Goal: Transaction & Acquisition: Purchase product/service

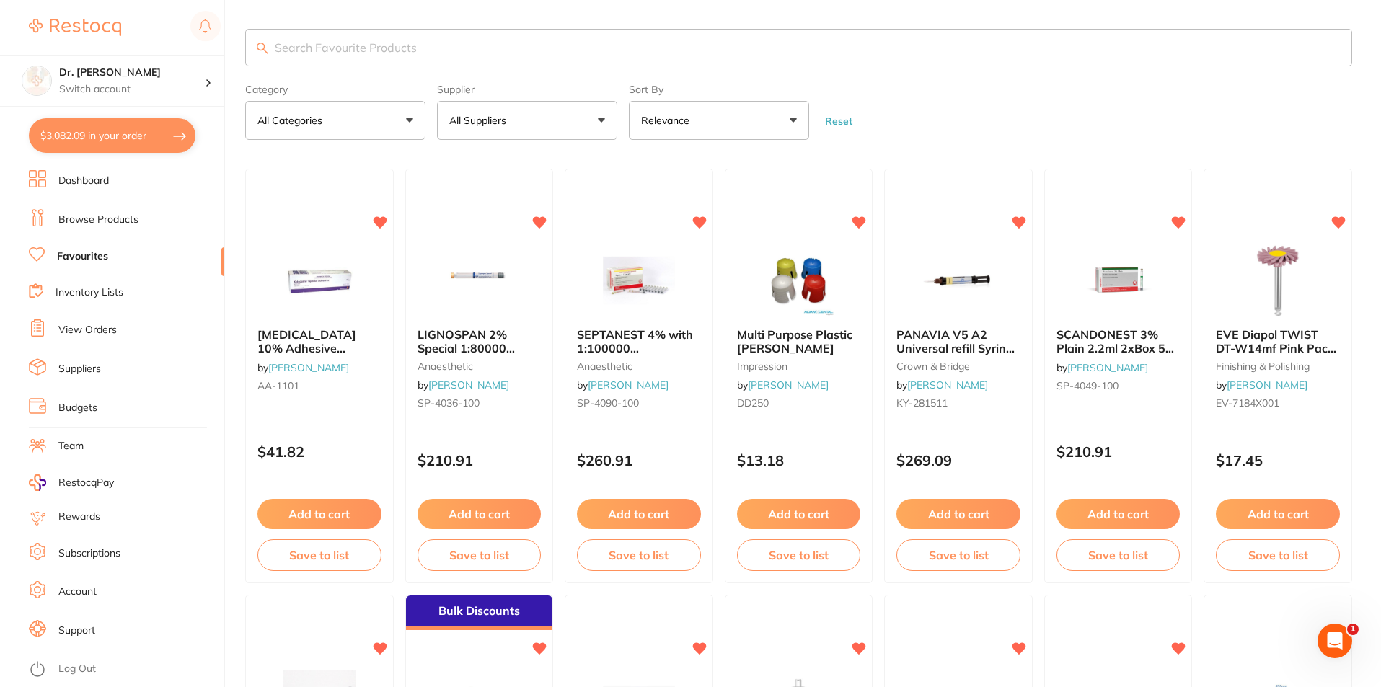
scroll to position [938, 0]
click at [318, 45] on input "search" at bounding box center [798, 48] width 1107 height 38
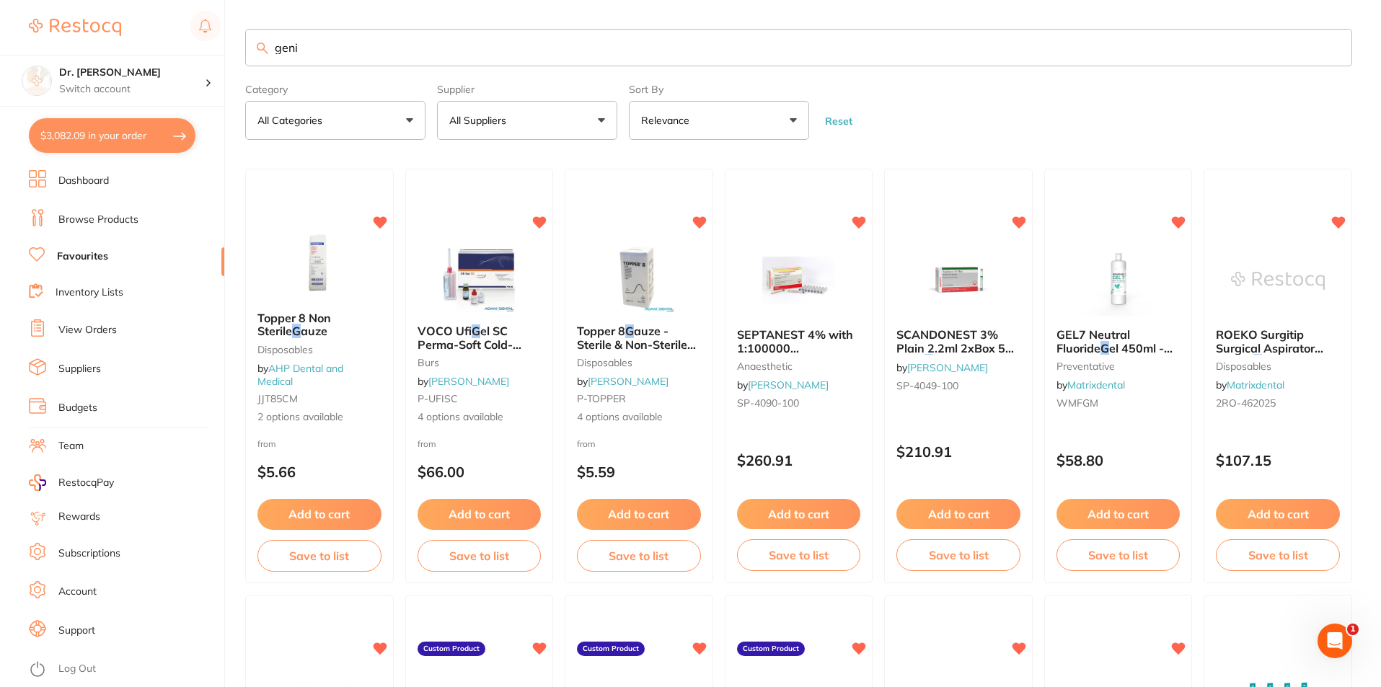
scroll to position [0, 0]
type input "g"
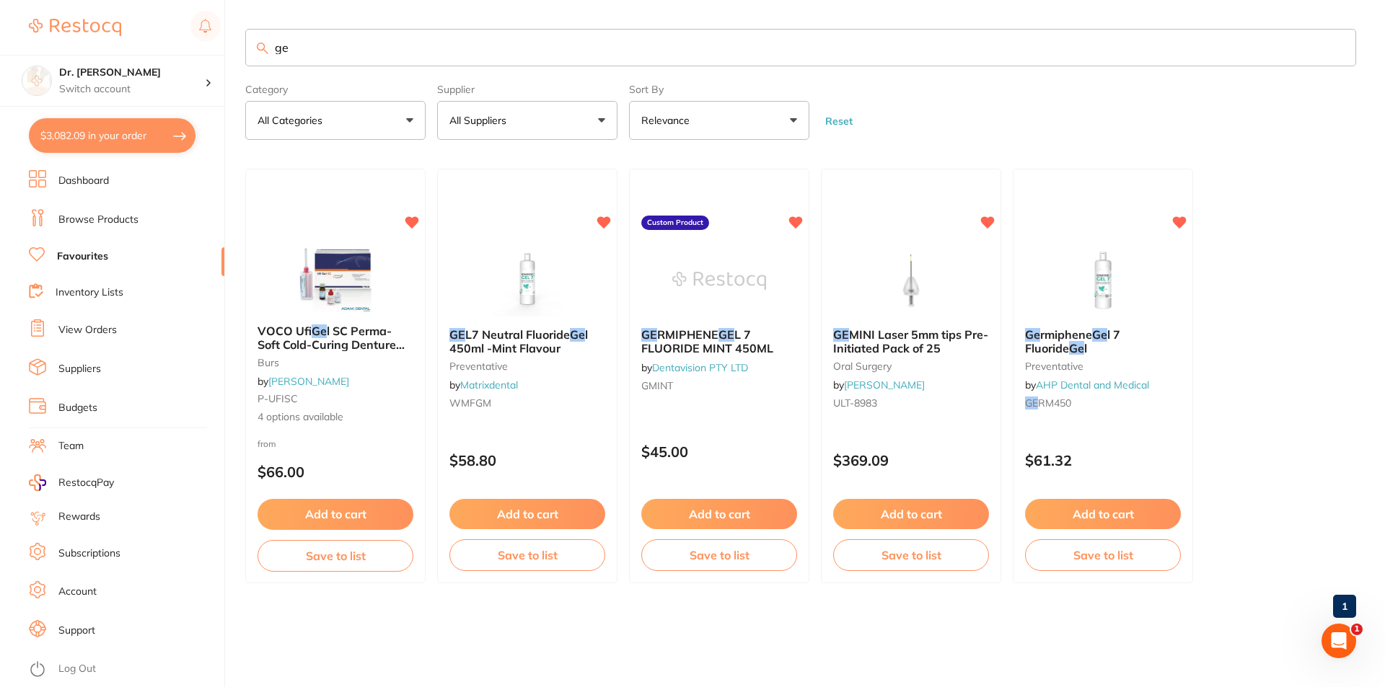
type input "g"
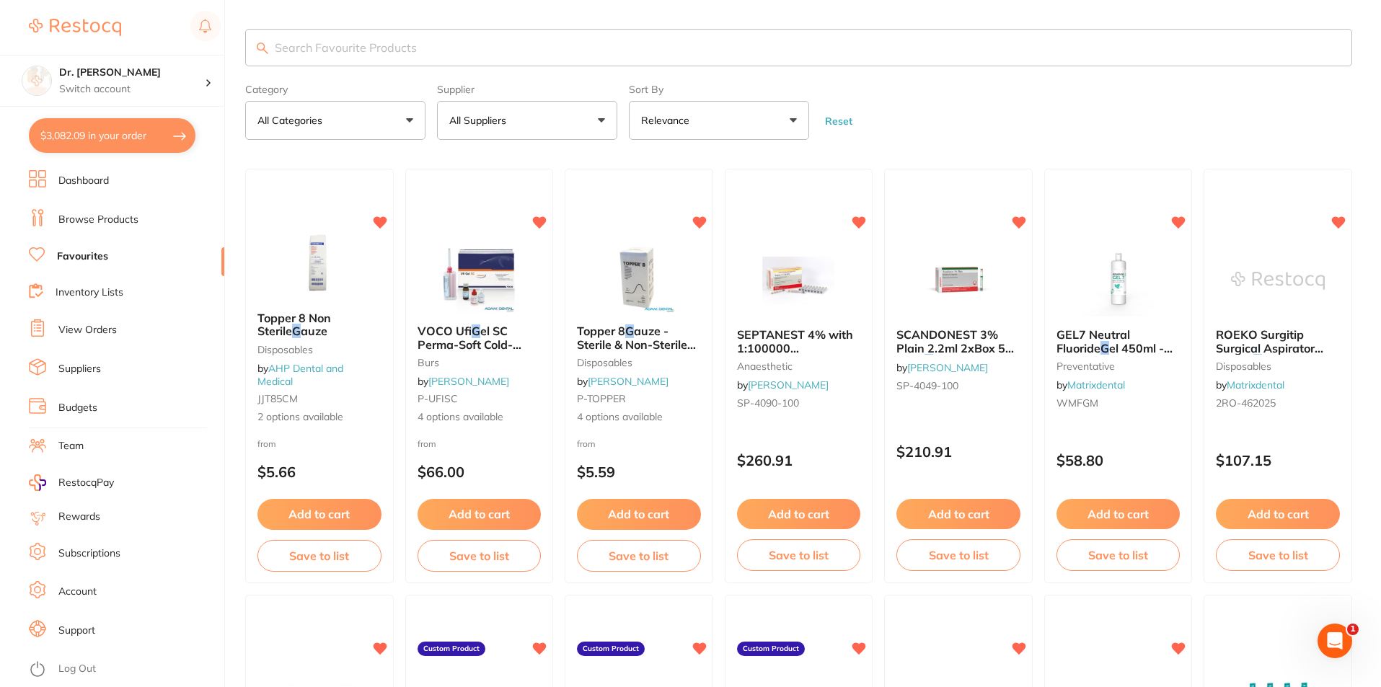
click at [480, 113] on p "All Suppliers" at bounding box center [480, 120] width 63 height 14
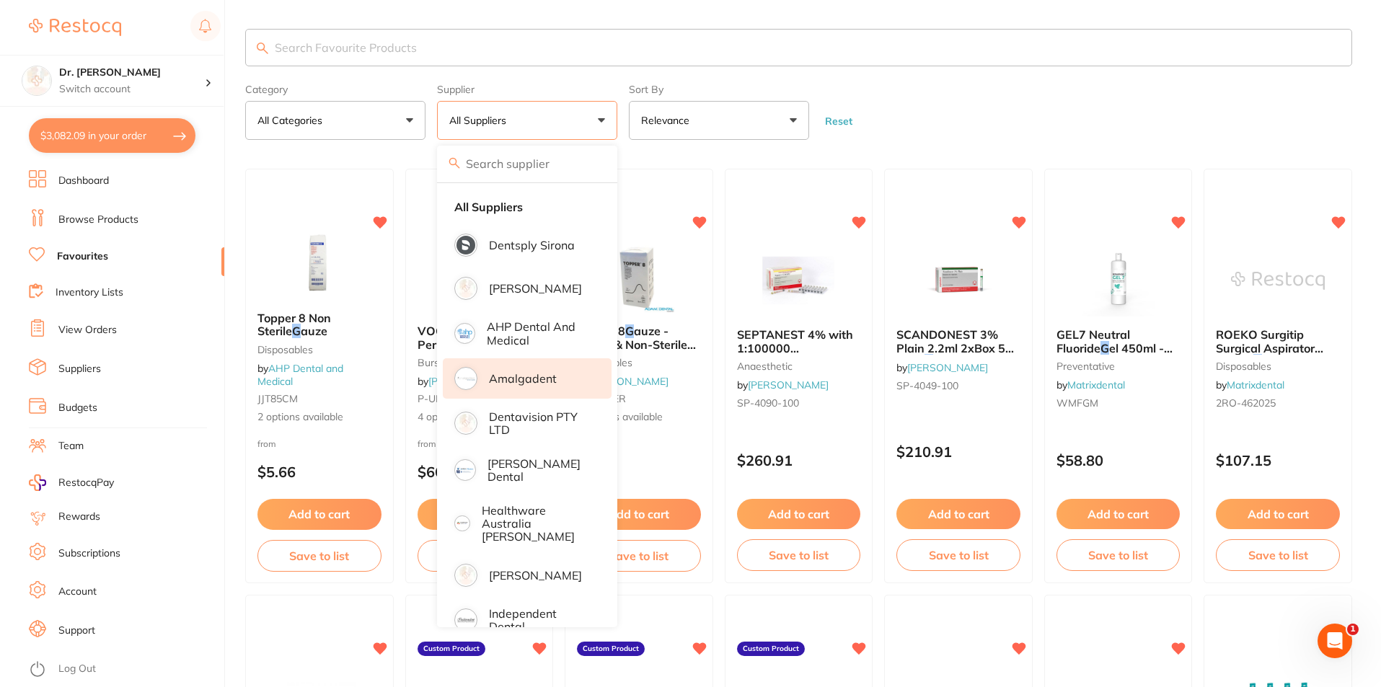
click at [519, 379] on p "Amalgadent" at bounding box center [523, 378] width 68 height 13
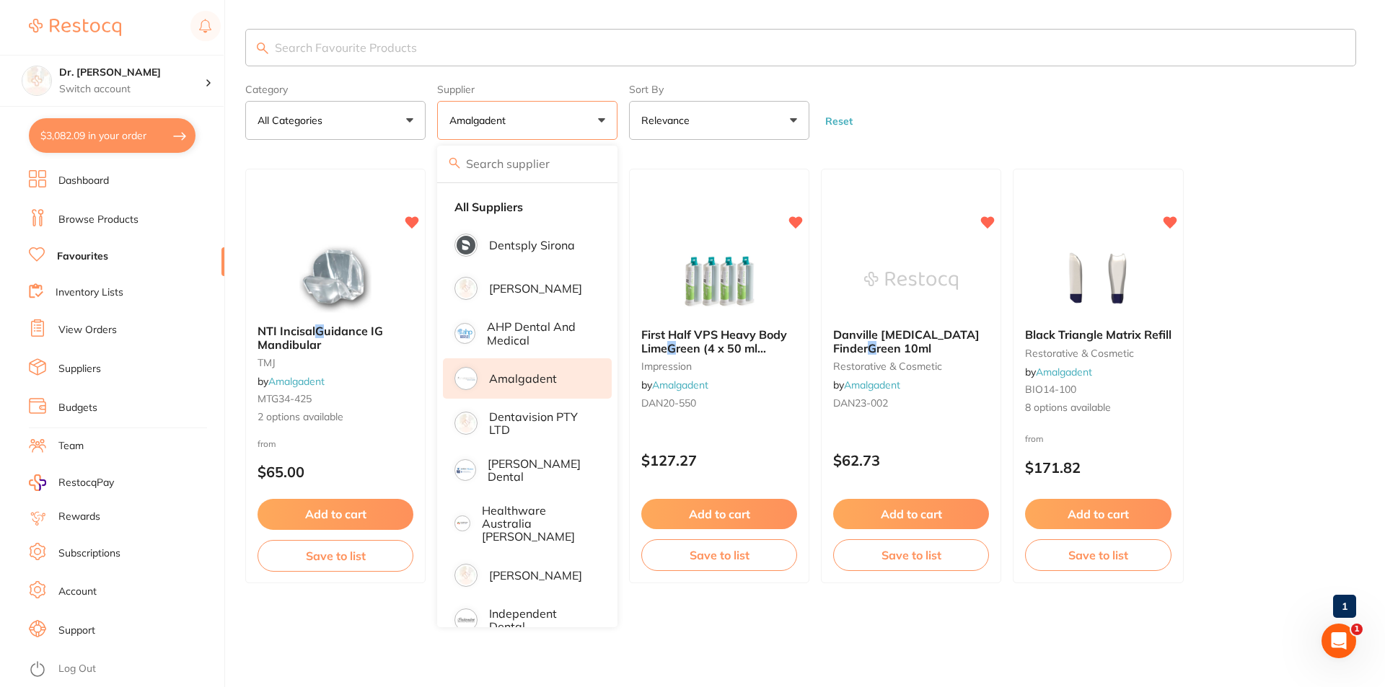
click at [1156, 121] on form "Category All Categories All Categories impression restorative & cosmetic TMJ Cl…" at bounding box center [800, 109] width 1111 height 62
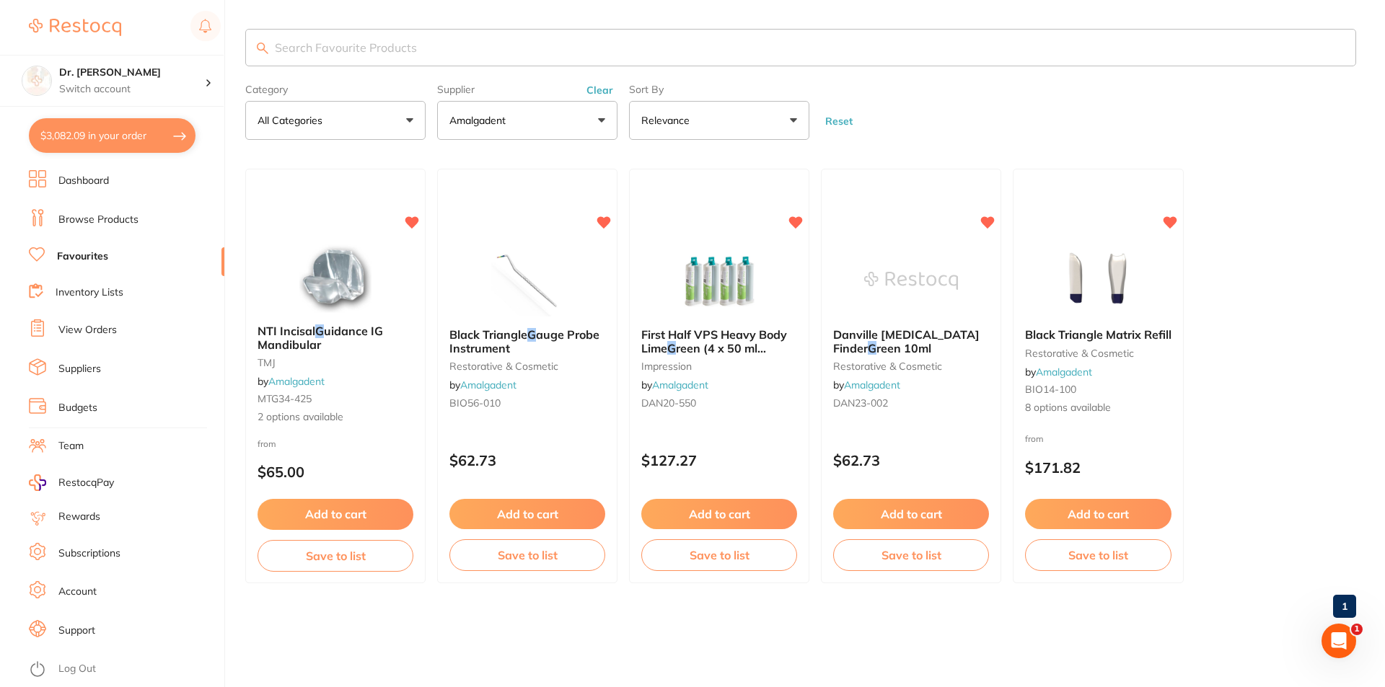
click at [300, 53] on input "search" at bounding box center [800, 48] width 1111 height 38
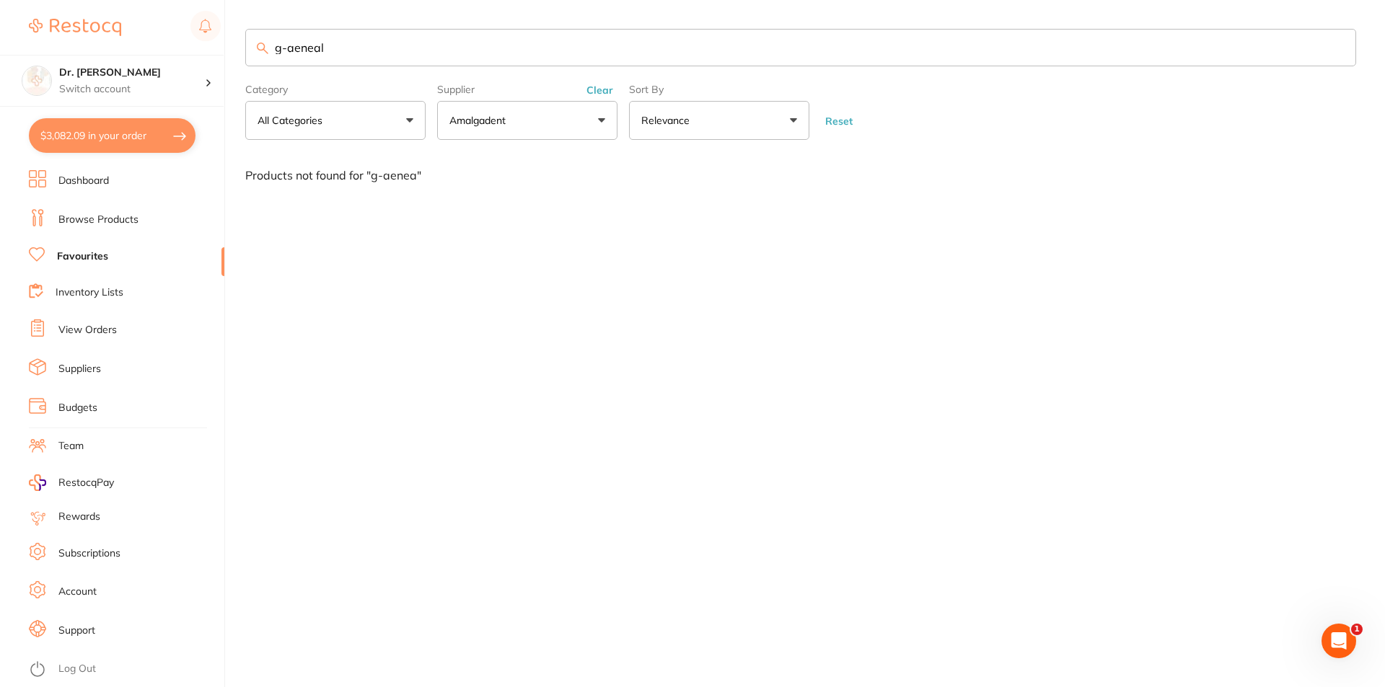
type input "g-aeneal"
click at [100, 327] on link "View Orders" at bounding box center [87, 330] width 58 height 14
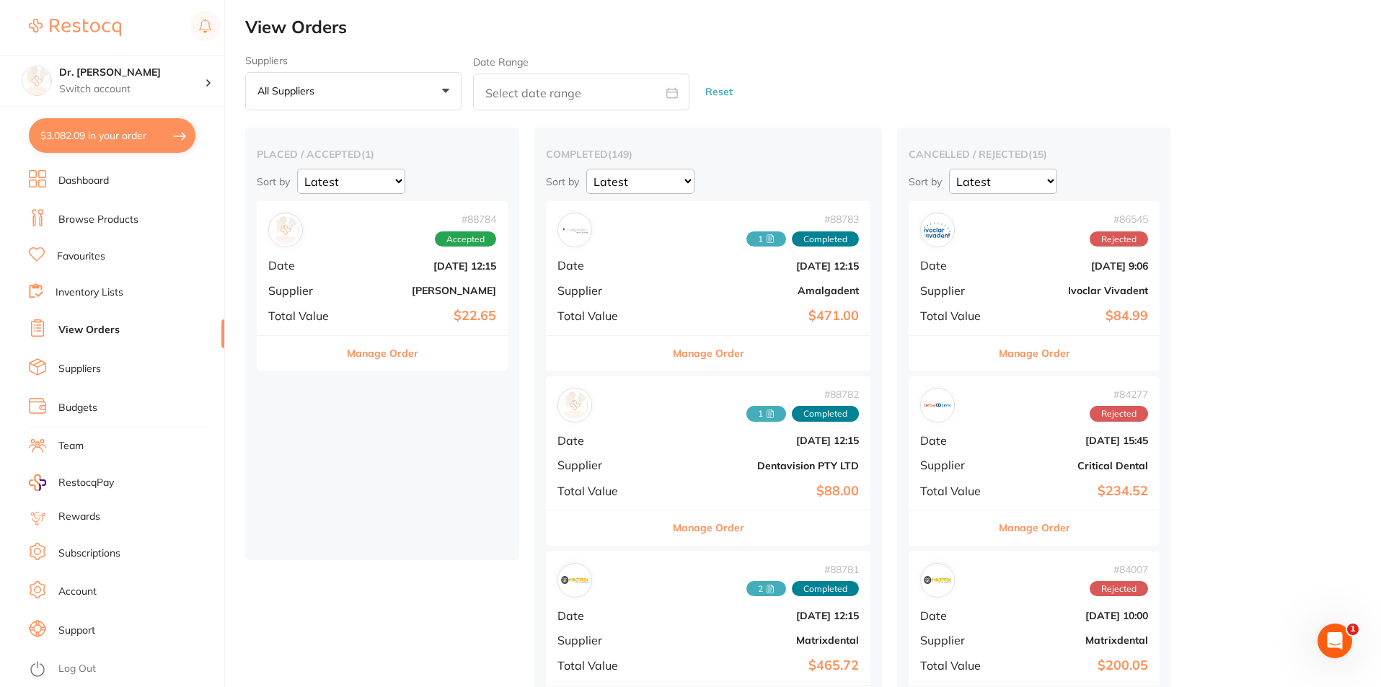
click at [86, 257] on link "Favourites" at bounding box center [81, 257] width 48 height 14
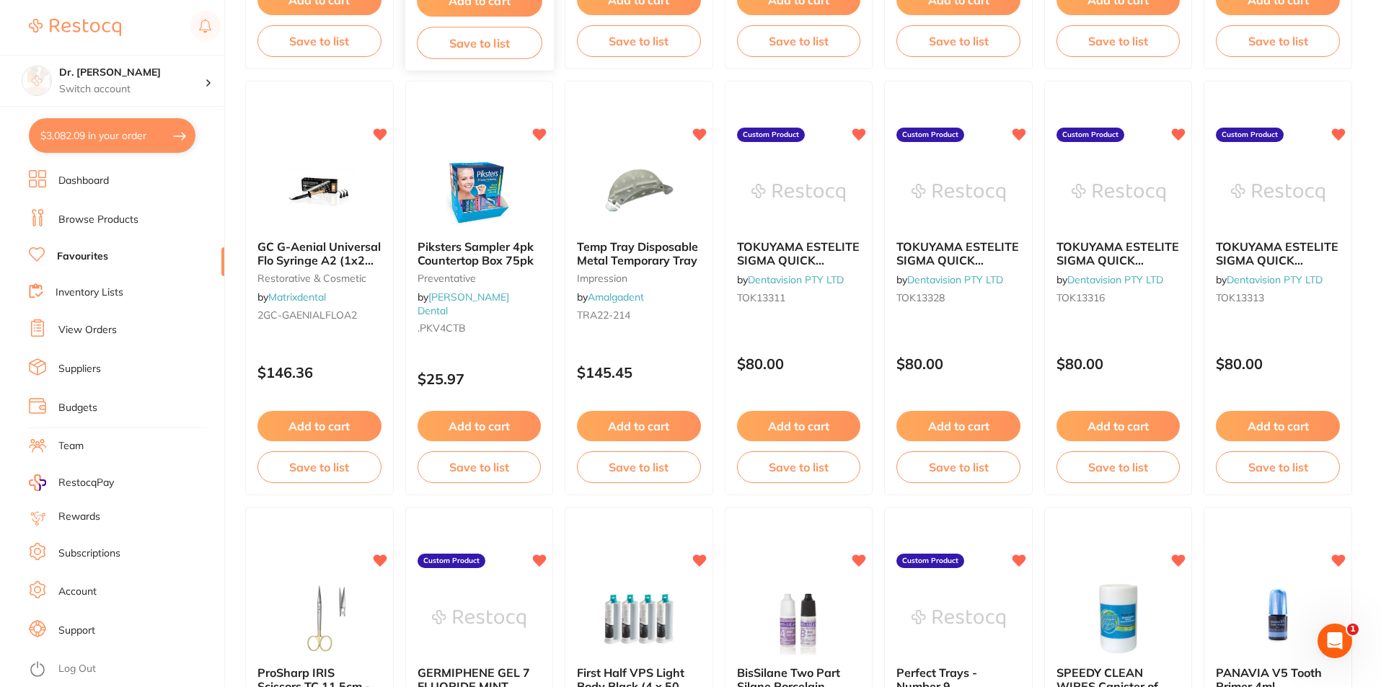
scroll to position [1370, 0]
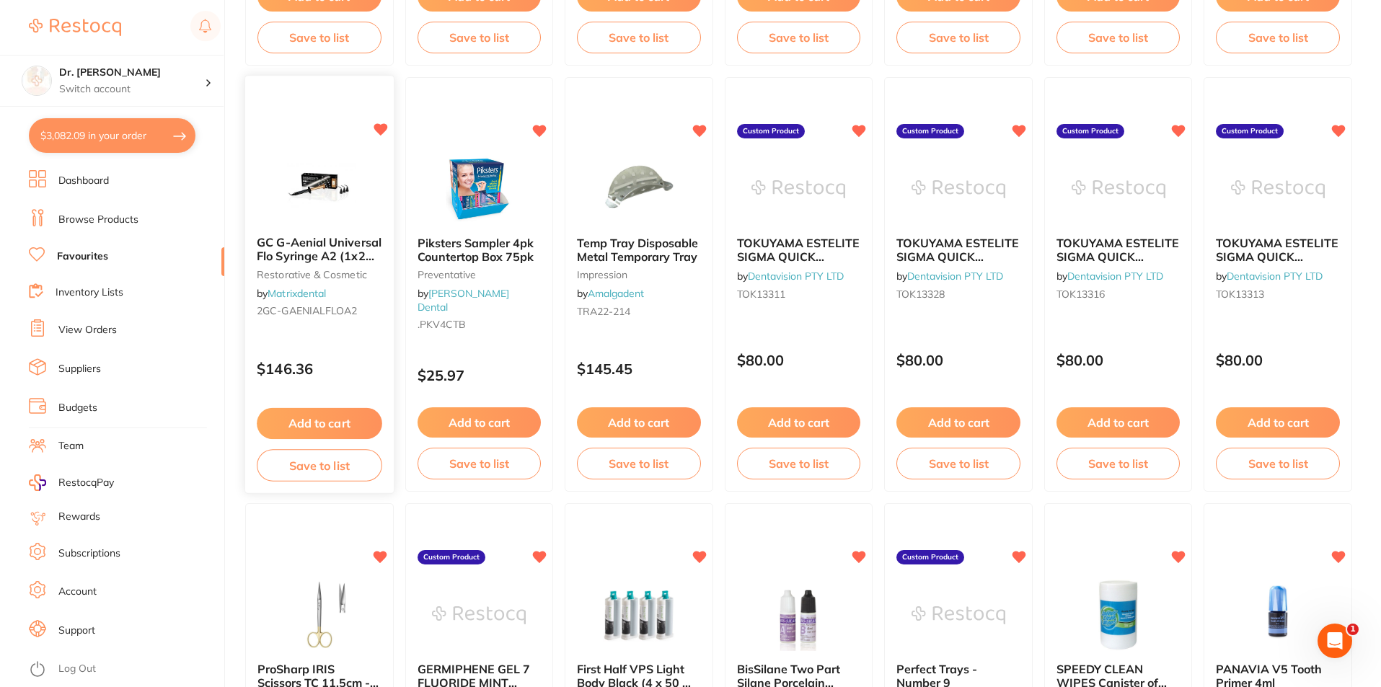
click at [321, 257] on span "GC G-Aenial Universal Flo Syringe A2 (1x2ml & 20 tips)" at bounding box center [319, 256] width 125 height 41
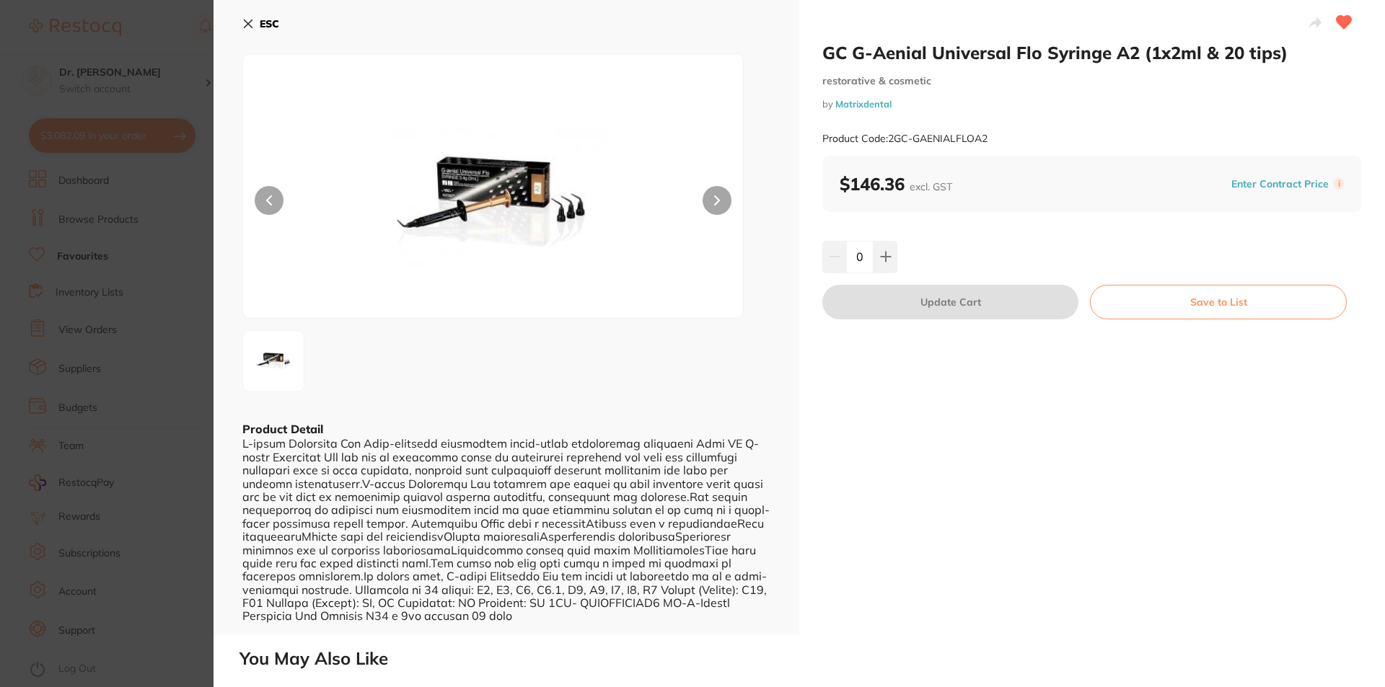
click at [250, 19] on icon at bounding box center [248, 24] width 12 height 12
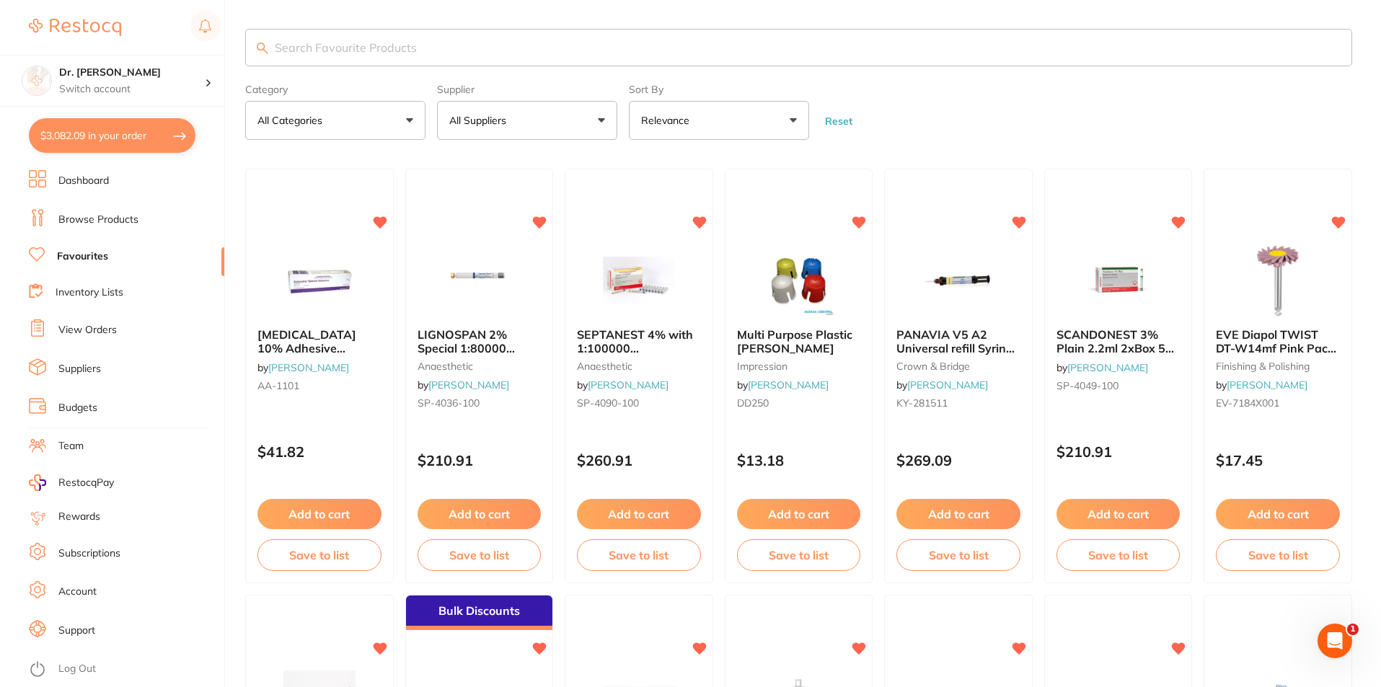
click at [335, 43] on input "search" at bounding box center [798, 48] width 1107 height 38
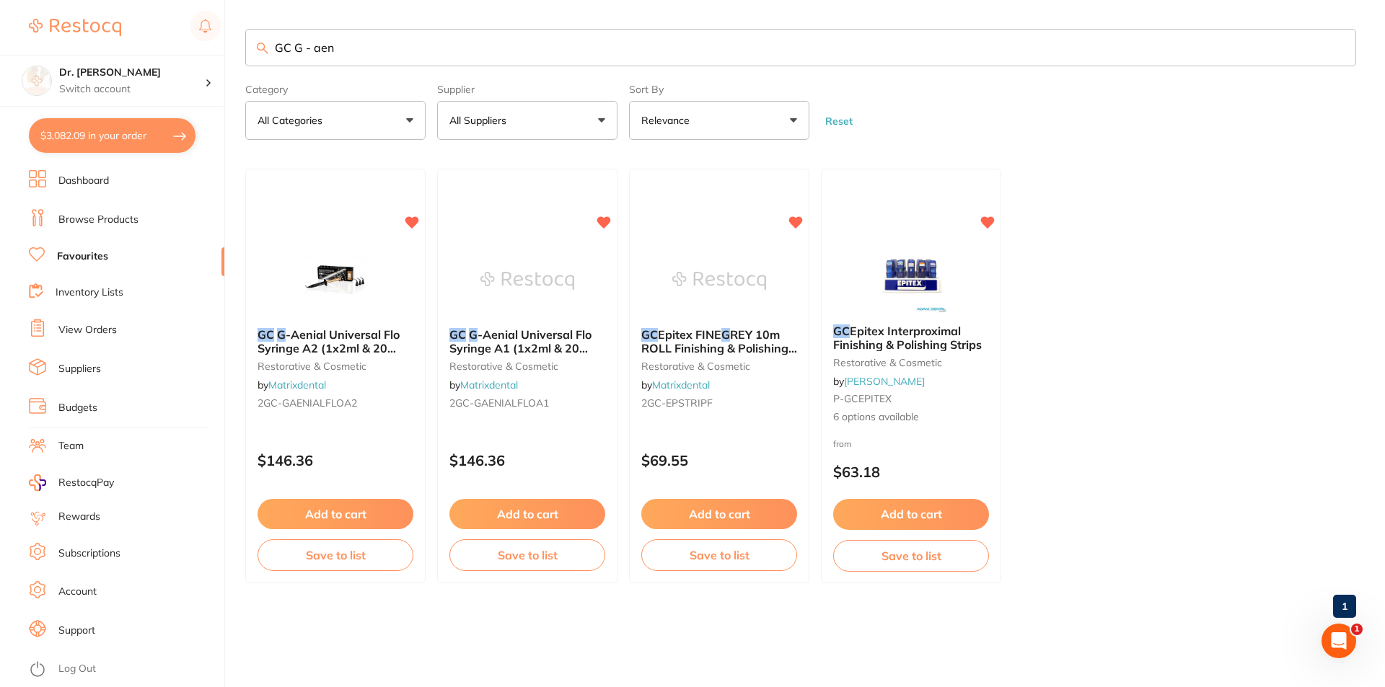
type input "GC G - aen"
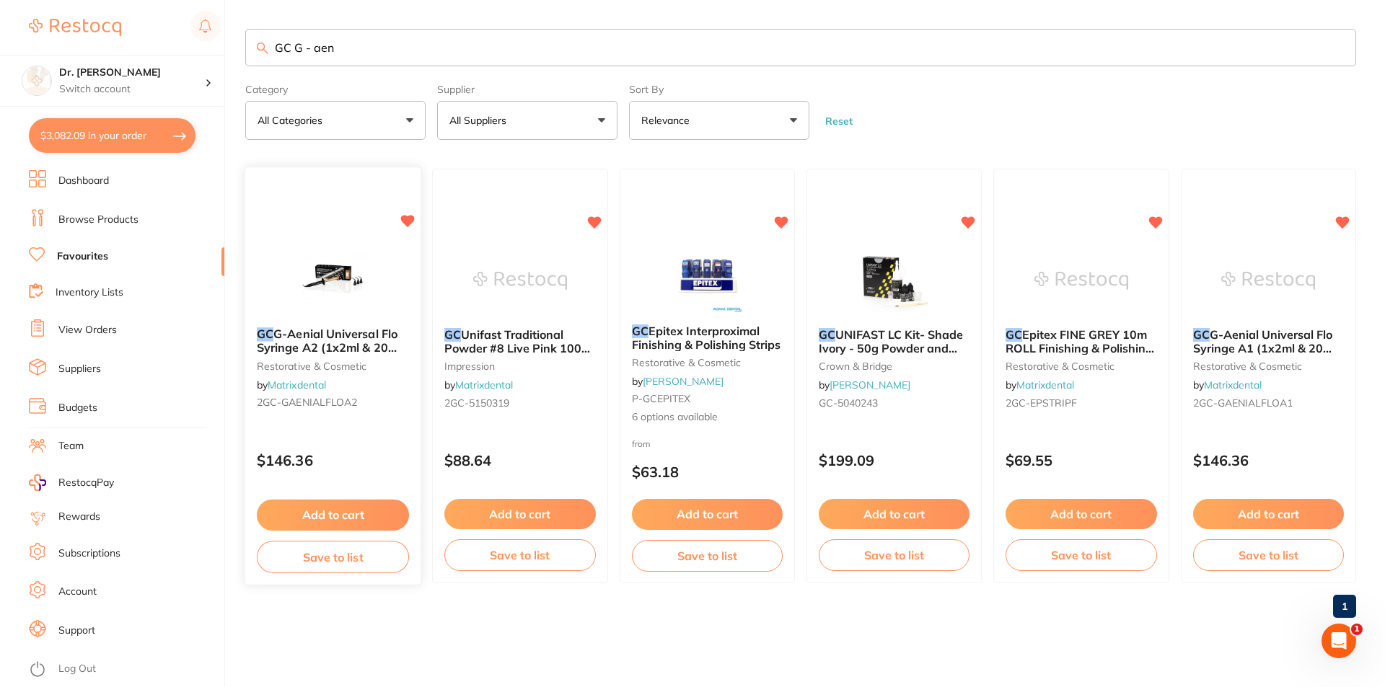
click at [332, 347] on span "G-Aenial Universal Flo Syringe A2 (1x2ml & 20 tips)" at bounding box center [327, 347] width 141 height 41
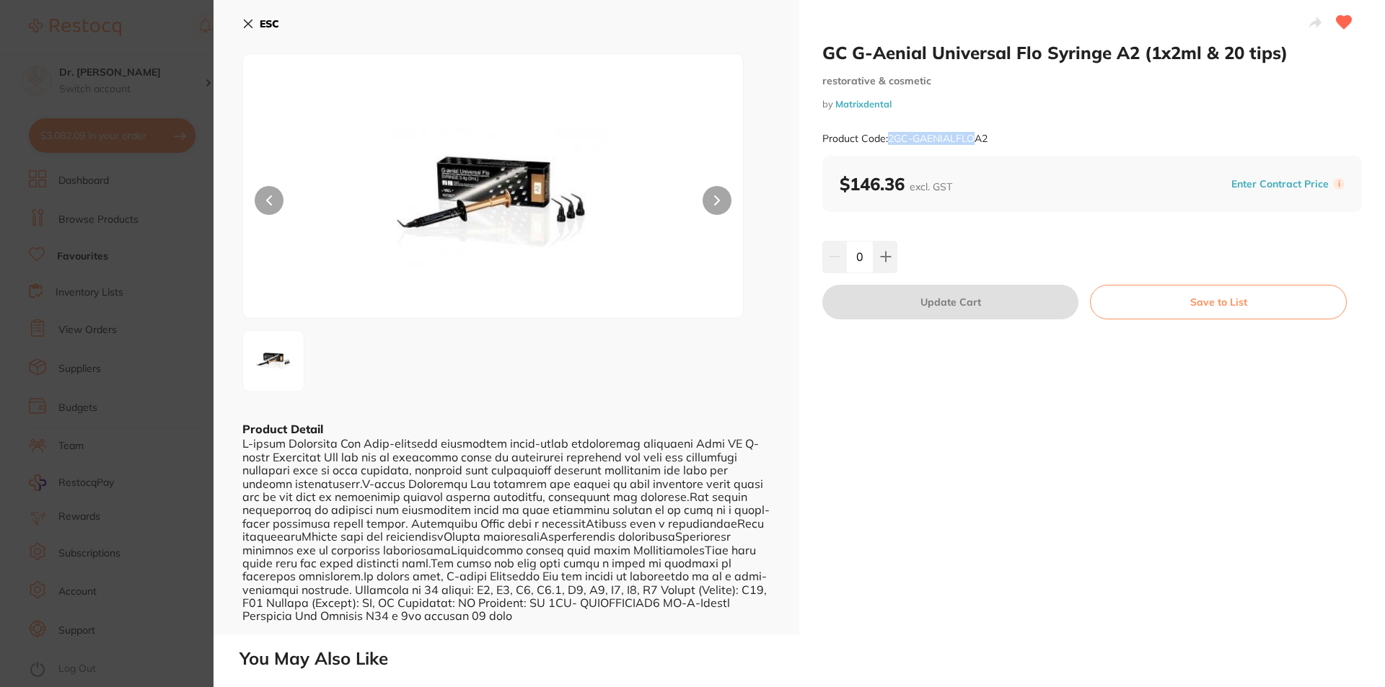
drag, startPoint x: 972, startPoint y: 141, endPoint x: 891, endPoint y: 138, distance: 81.5
click at [891, 138] on small "Product Code: 2GC-GAENIALFLOA2" at bounding box center [904, 139] width 165 height 12
copy small "2GC-GAENIALFLO"
click at [253, 24] on icon at bounding box center [248, 24] width 12 height 12
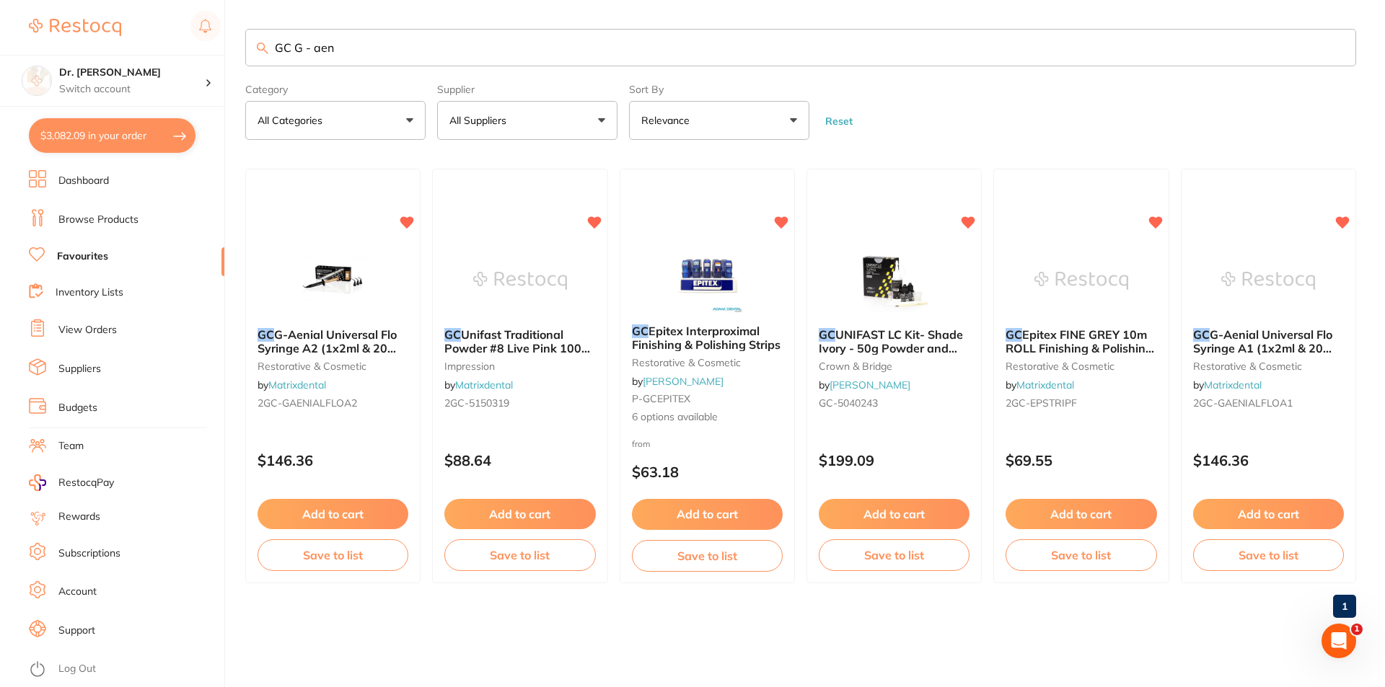
drag, startPoint x: 379, startPoint y: 48, endPoint x: 241, endPoint y: 44, distance: 138.6
click at [241, 44] on div "$3,082.09 Dr. [PERSON_NAME] Switch account Dr. [PERSON_NAME] $3,082.09 in your …" at bounding box center [692, 343] width 1385 height 687
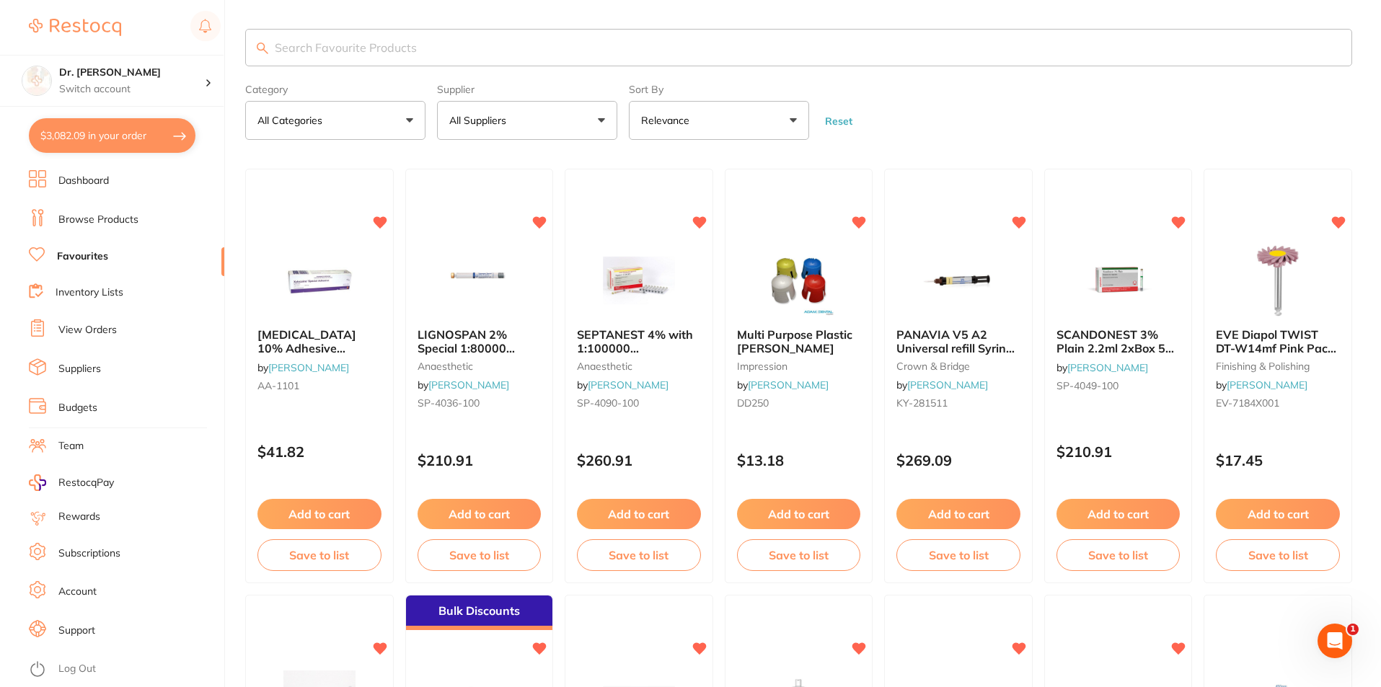
paste input "2GC-GAENIALFLO"
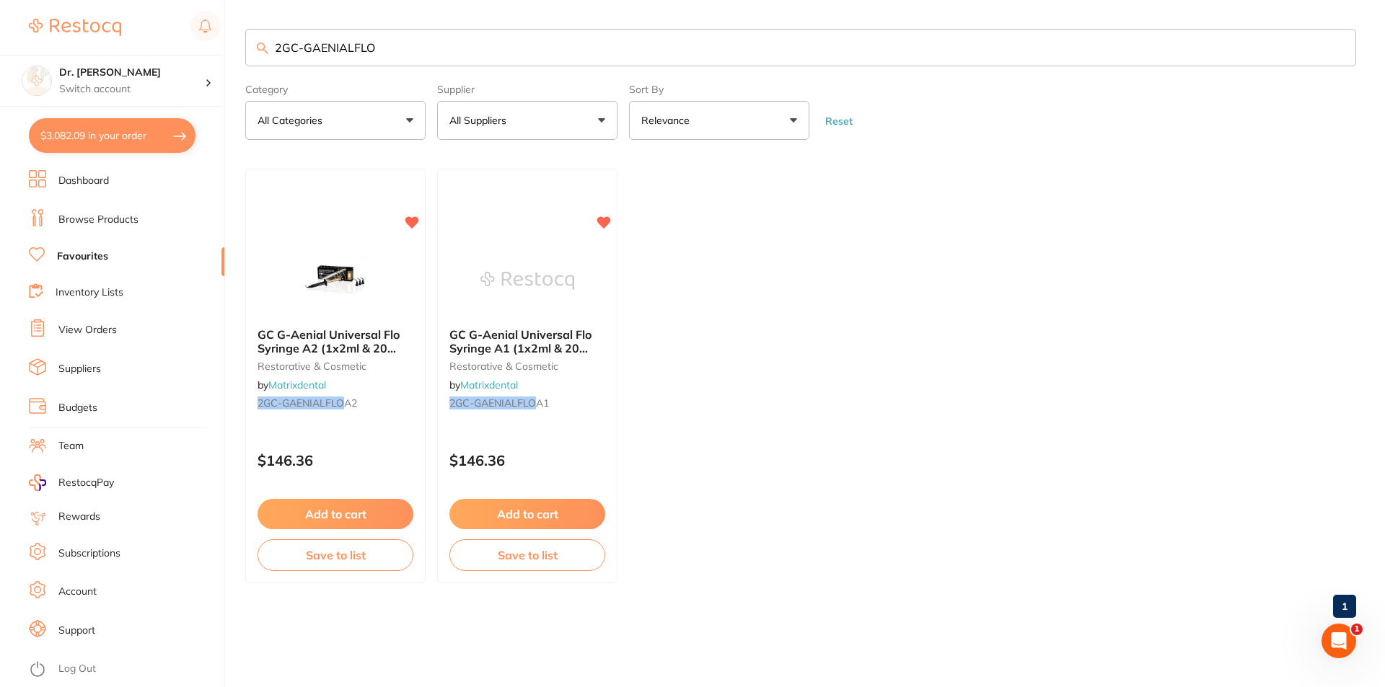
type input "2GC-GAENIALFLO"
click at [124, 221] on link "Browse Products" at bounding box center [98, 220] width 80 height 14
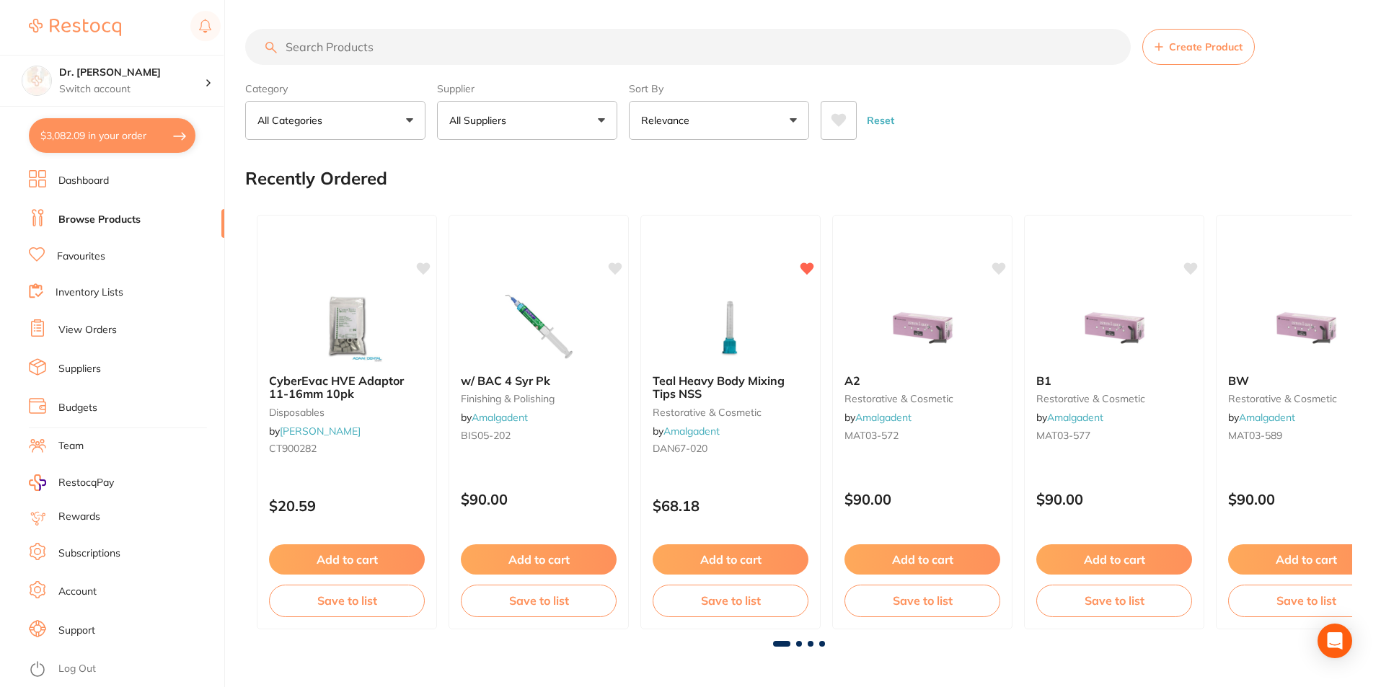
click at [397, 48] on input "search" at bounding box center [688, 47] width 886 height 36
paste input "2GC-GAENIALFLO"
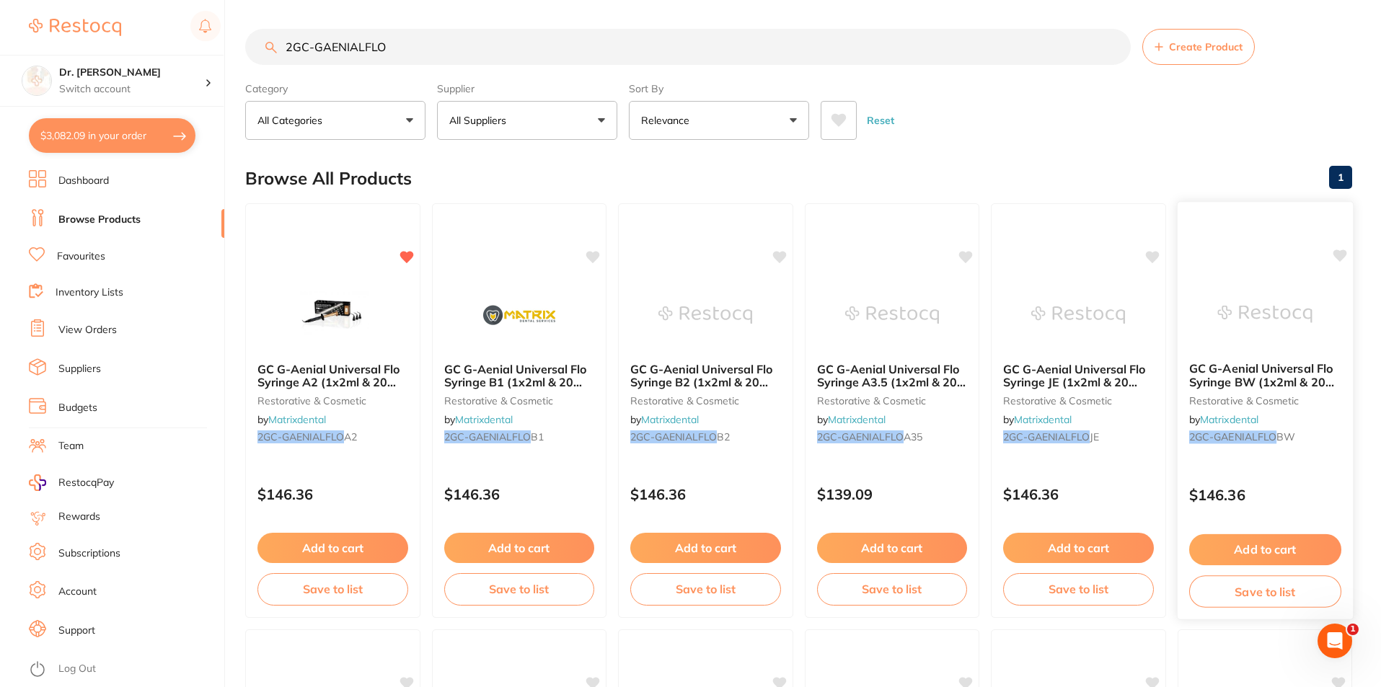
type input "2GC-GAENIALFLO"
click at [1334, 254] on icon at bounding box center [1340, 256] width 14 height 12
click at [597, 257] on icon at bounding box center [594, 256] width 14 height 12
click at [545, 369] on span "GC G-Aenial Universal Flo Syringe B1 (1x2ml & 20 tips)" at bounding box center [515, 381] width 144 height 41
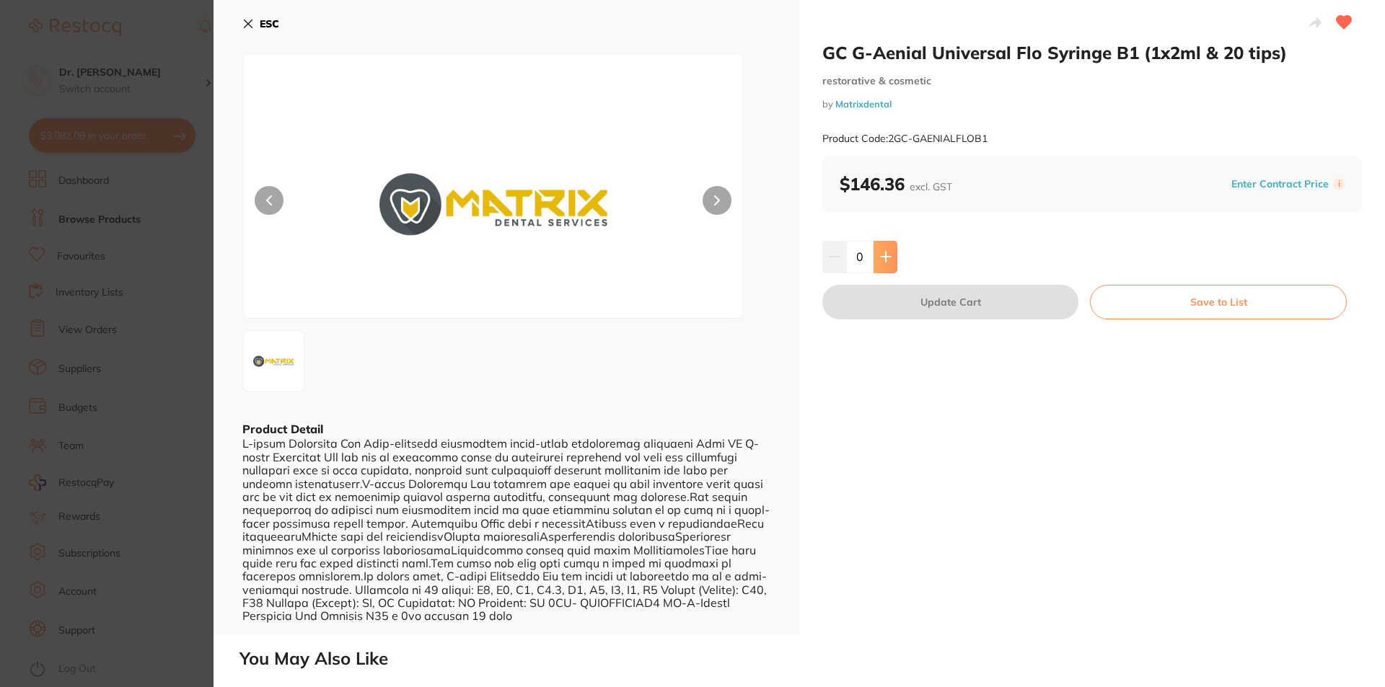
click at [877, 252] on button at bounding box center [885, 257] width 24 height 32
type input "1"
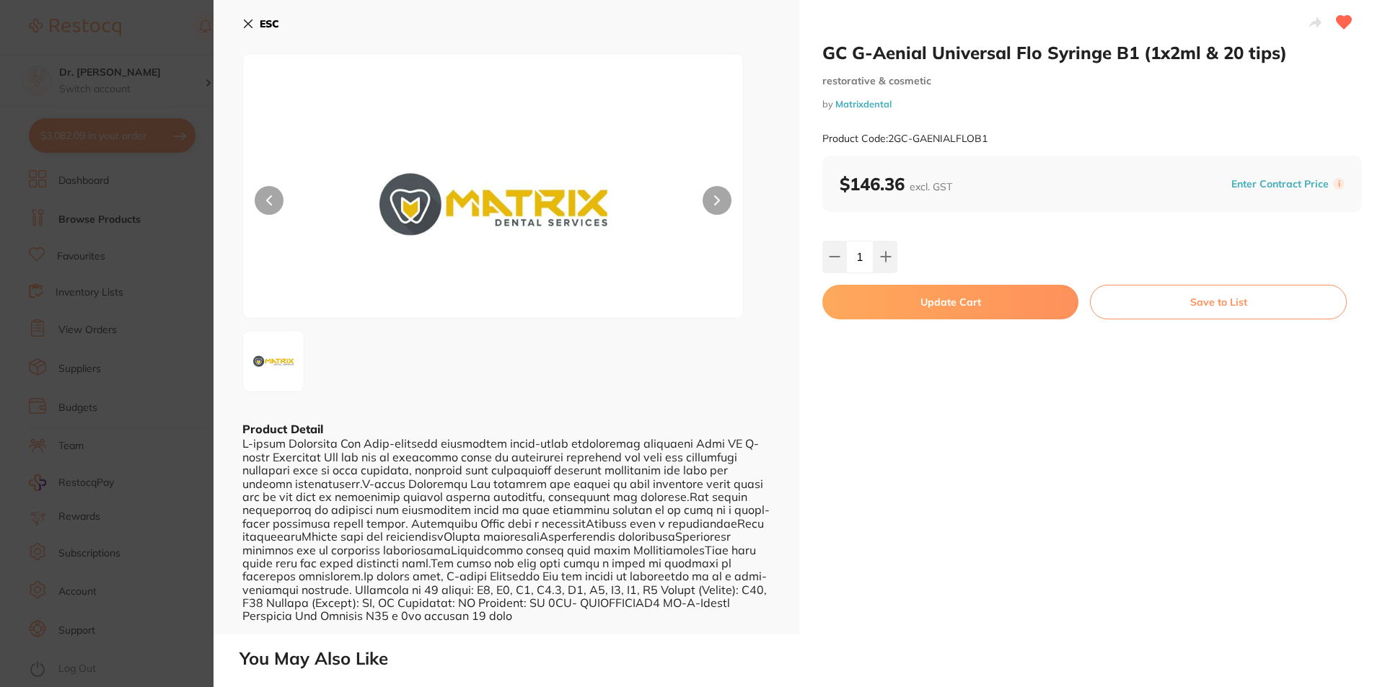
click at [940, 309] on button "Update Cart" at bounding box center [950, 302] width 256 height 35
checkbox input "false"
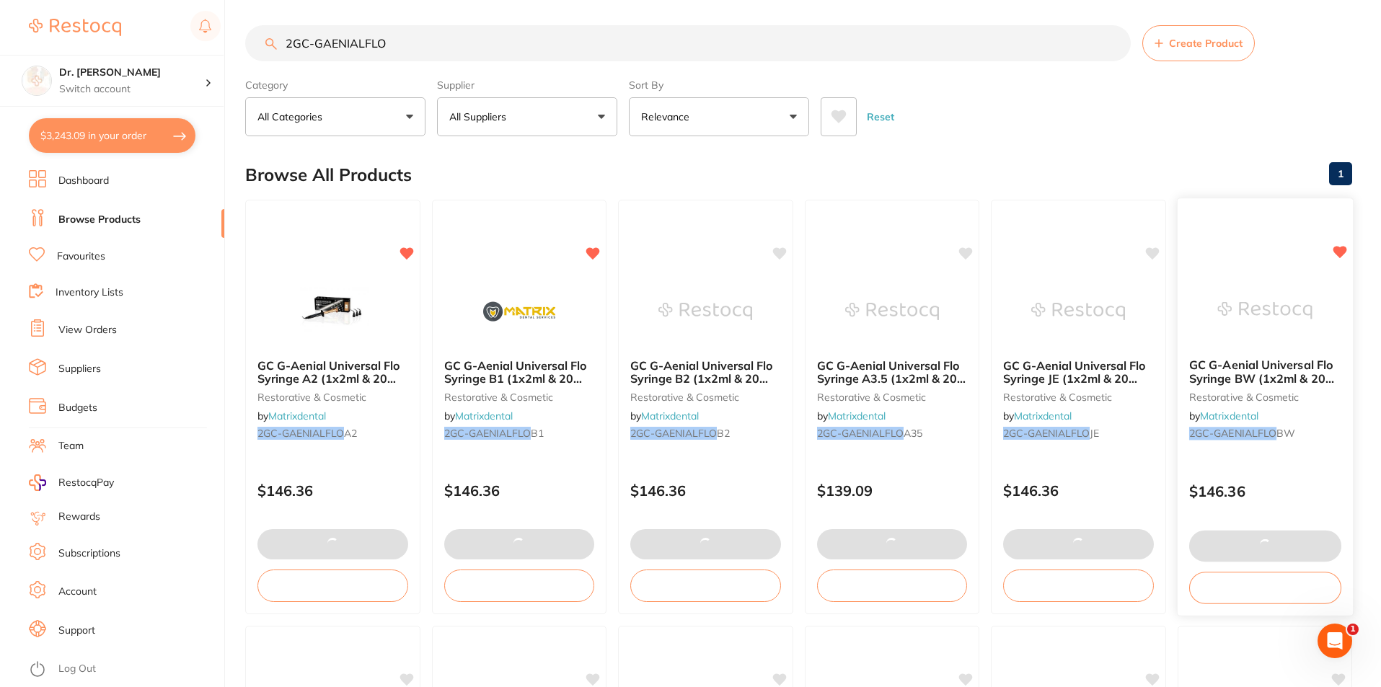
click at [1250, 371] on span "GC G-Aenial Universal Flo Syringe BW (1x2ml & 20 tips)" at bounding box center [1261, 378] width 145 height 41
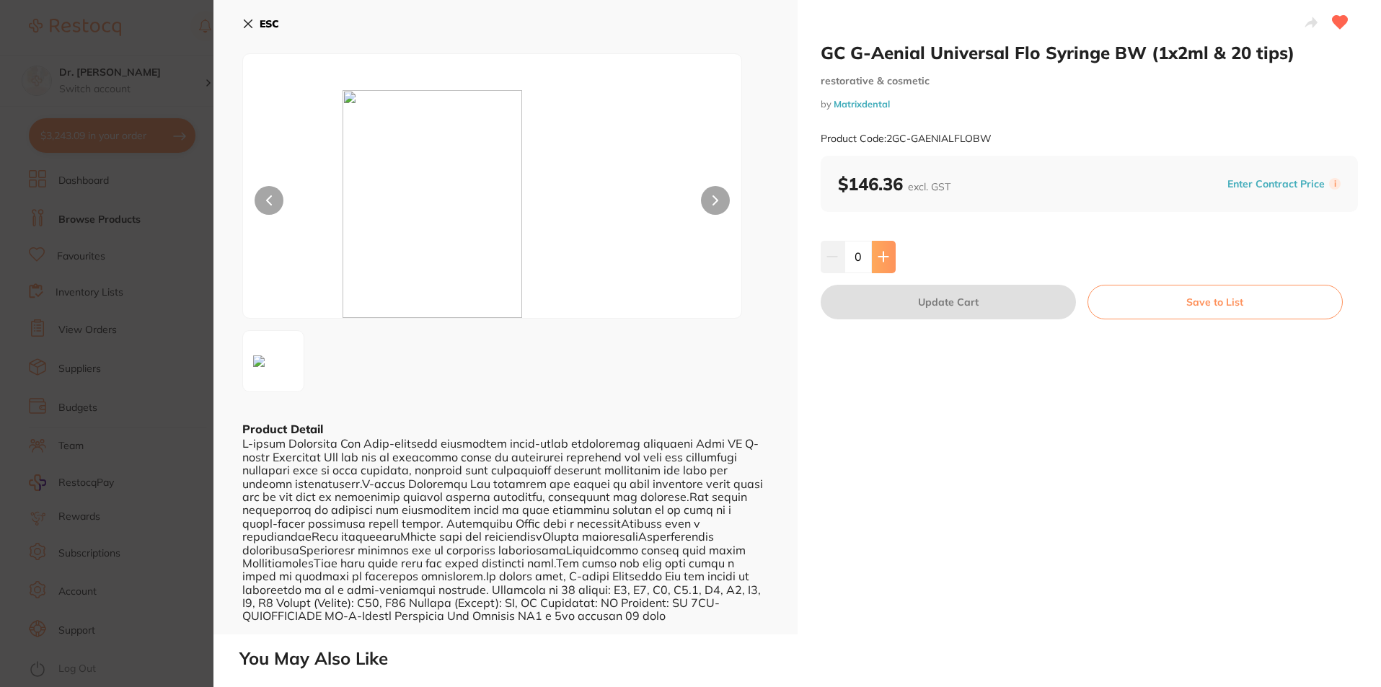
click at [890, 257] on button at bounding box center [884, 257] width 24 height 32
type input "1"
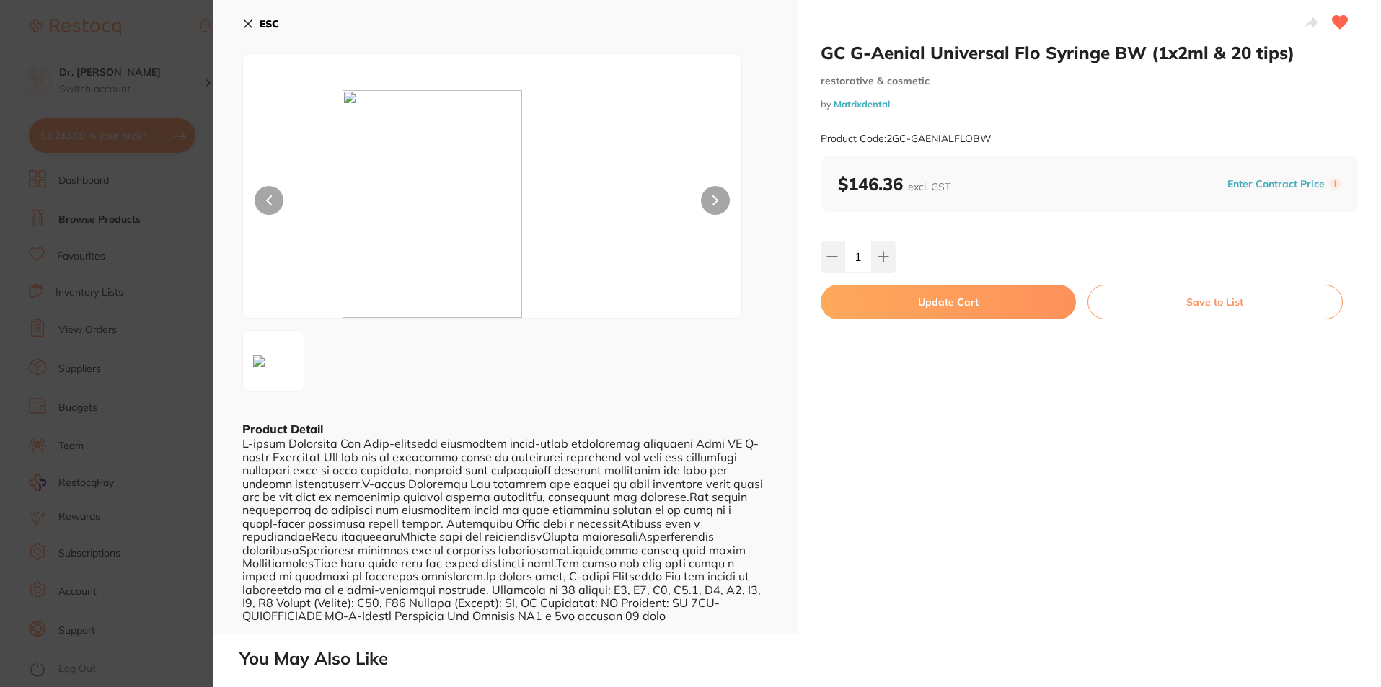
click at [904, 310] on button "Update Cart" at bounding box center [948, 302] width 255 height 35
click at [917, 303] on img at bounding box center [892, 314] width 94 height 73
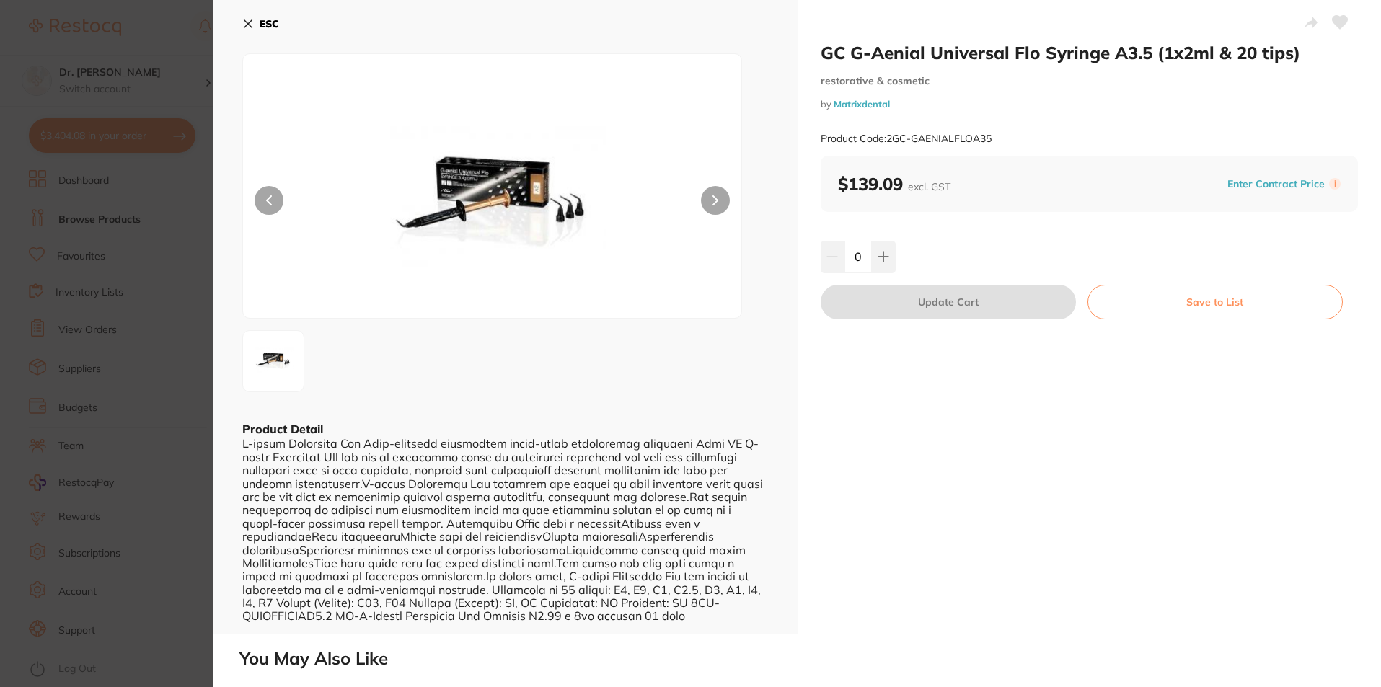
click at [242, 23] on icon at bounding box center [248, 24] width 12 height 12
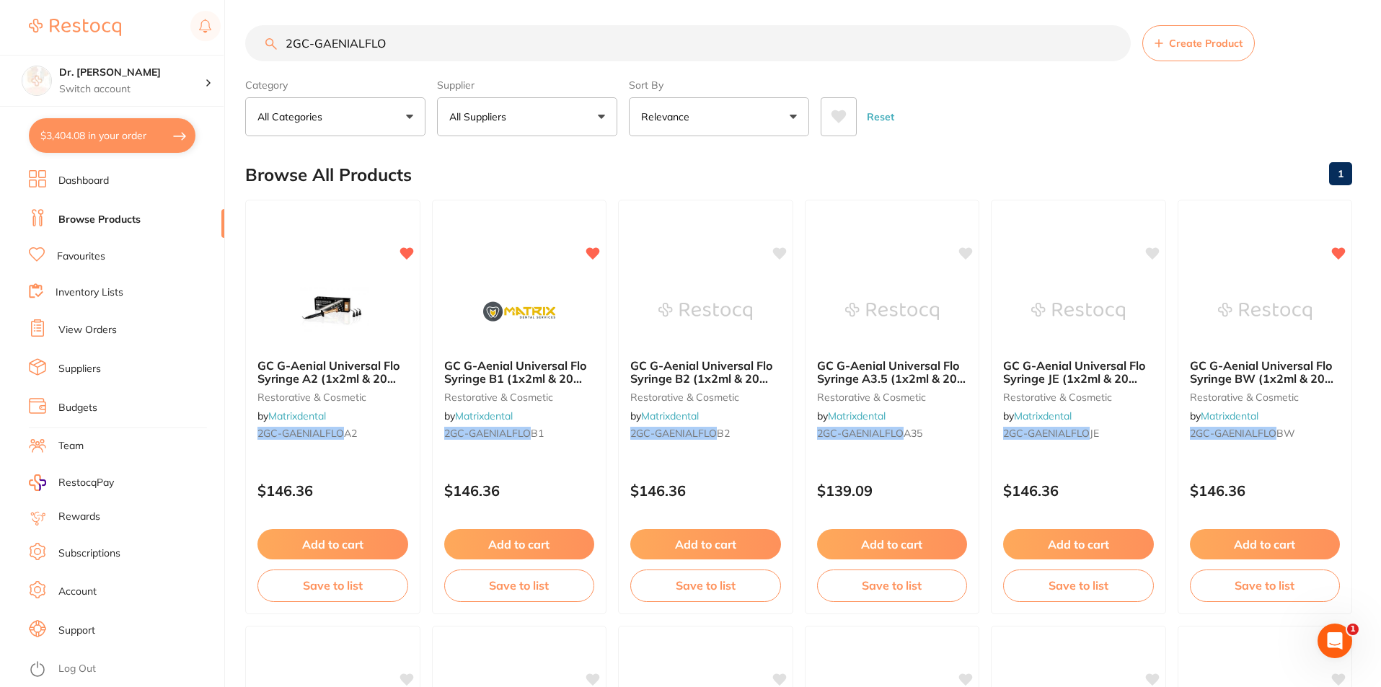
drag, startPoint x: 120, startPoint y: 141, endPoint x: 496, endPoint y: 552, distance: 557.0
click at [121, 141] on button "$3,404.08 in your order" at bounding box center [112, 135] width 167 height 35
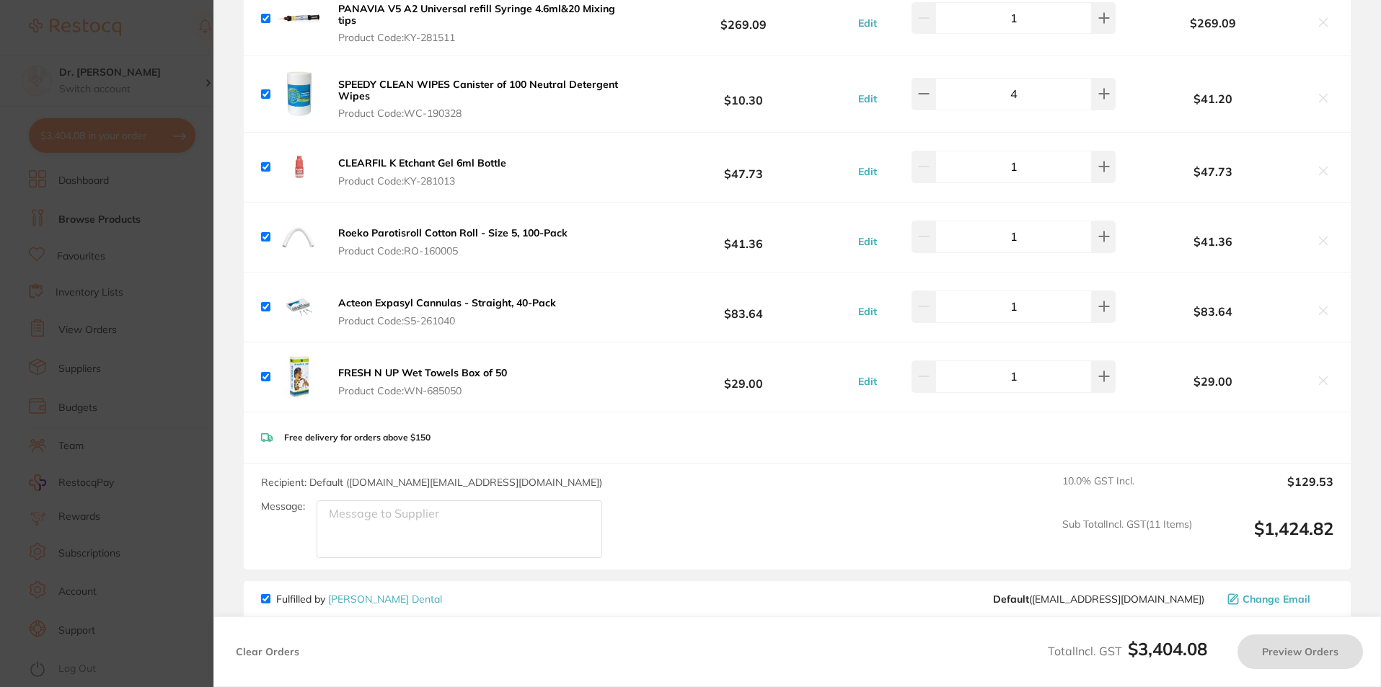
checkbox input "true"
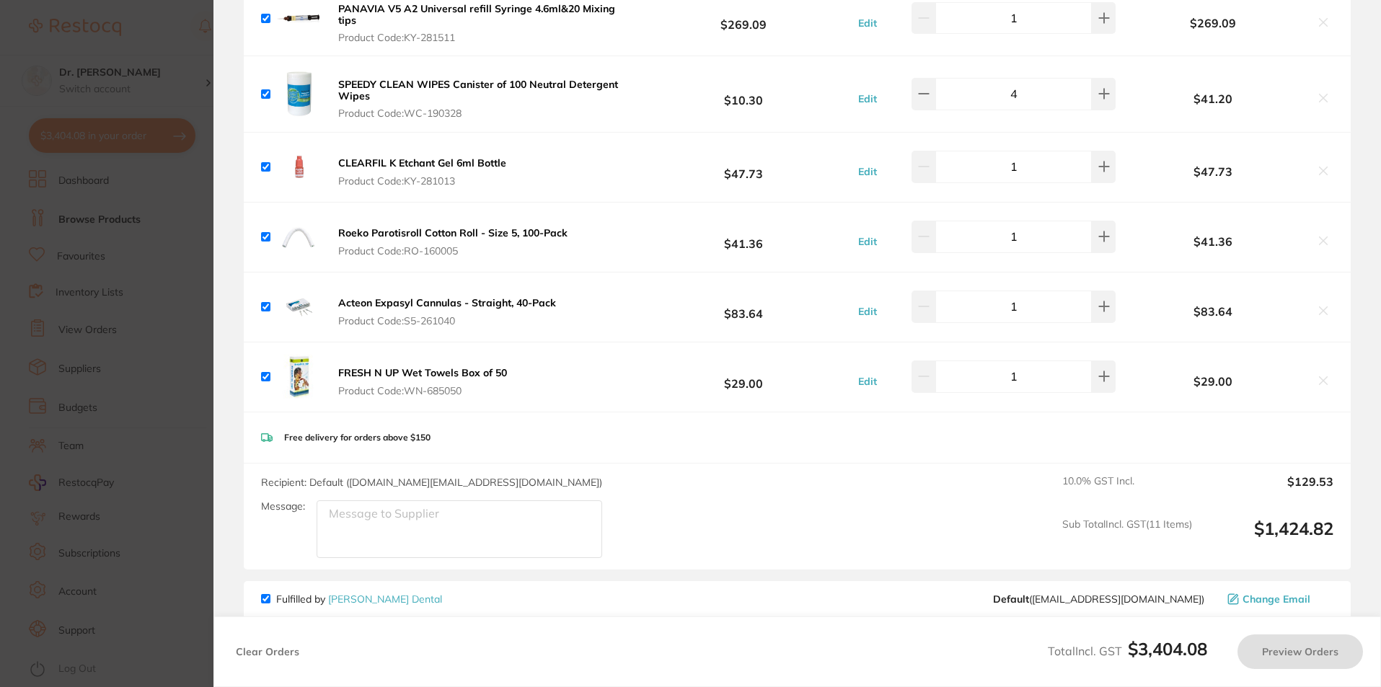
checkbox input "true"
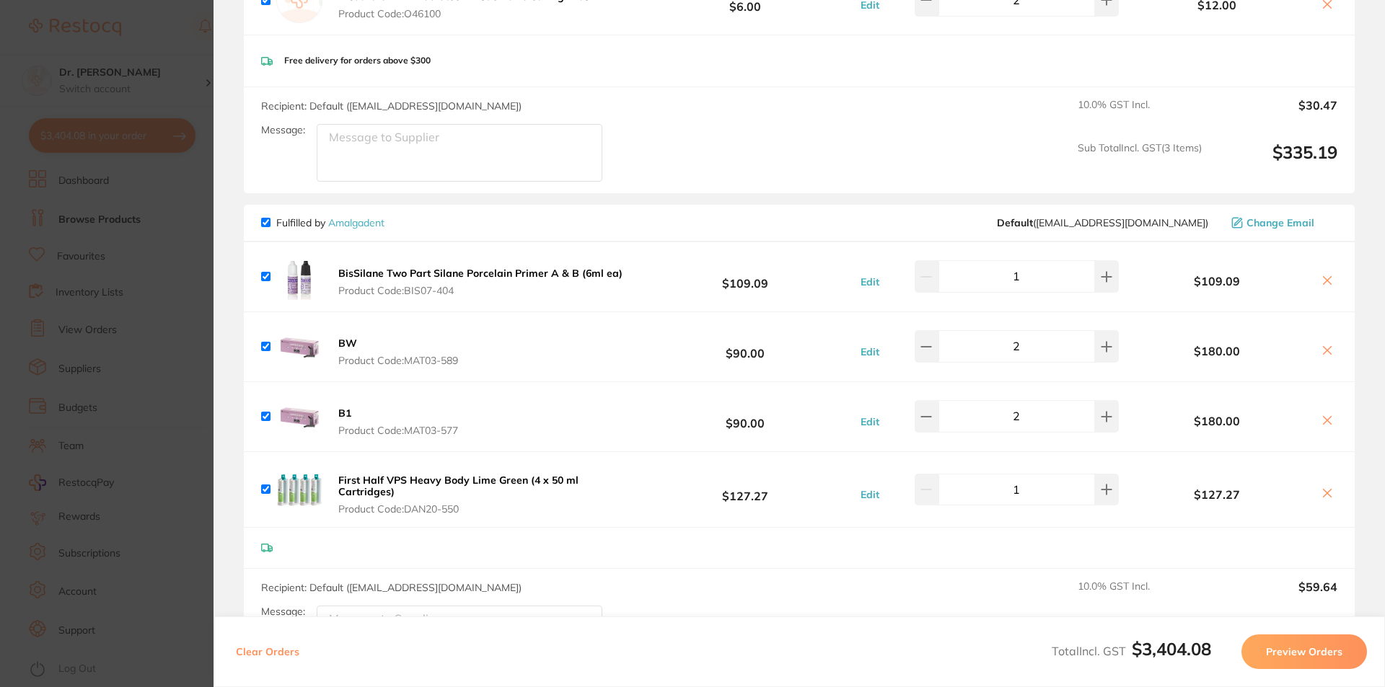
scroll to position [2308, 0]
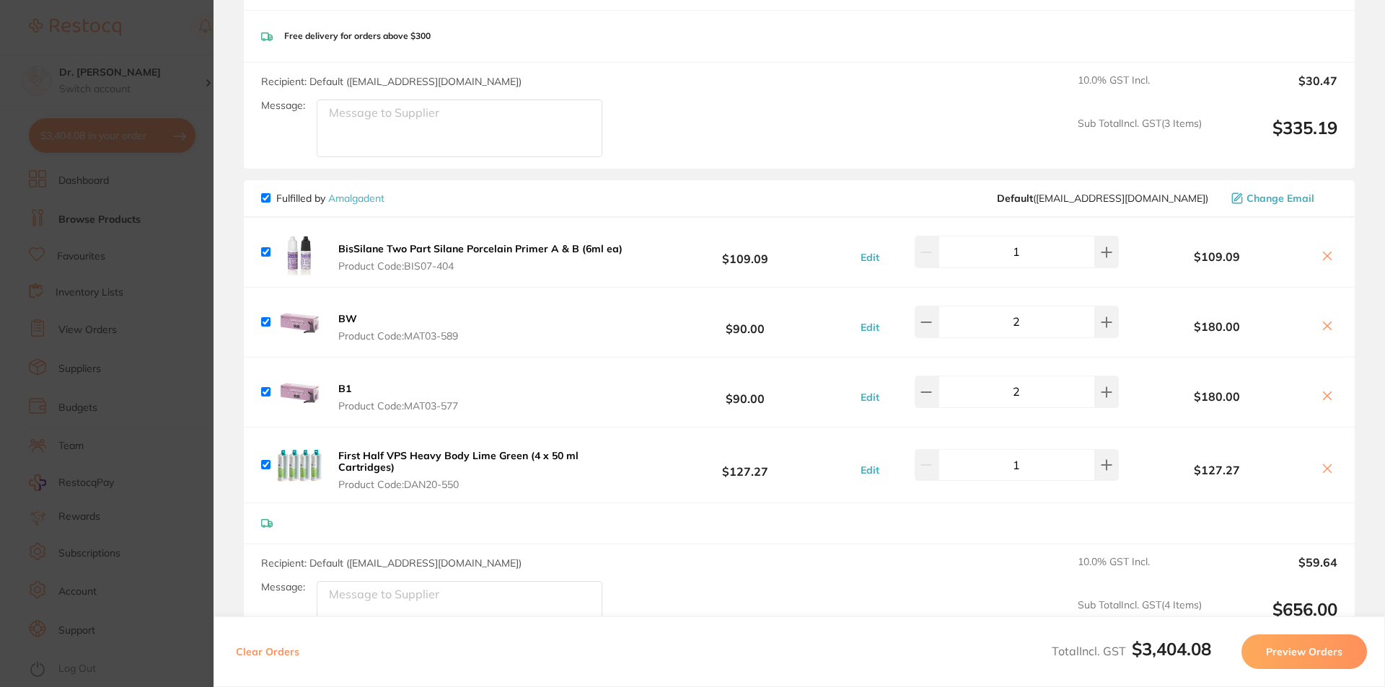
click at [78, 144] on section "Update RRP Set your pre negotiated price for this item. Item Agreed RRP (excl. …" at bounding box center [692, 343] width 1385 height 687
click at [81, 141] on button "$3,404.08 in your order" at bounding box center [112, 135] width 167 height 35
click at [177, 58] on section "Update RRP Set your pre negotiated price for this item. Item Agreed RRP (excl. …" at bounding box center [692, 343] width 1385 height 687
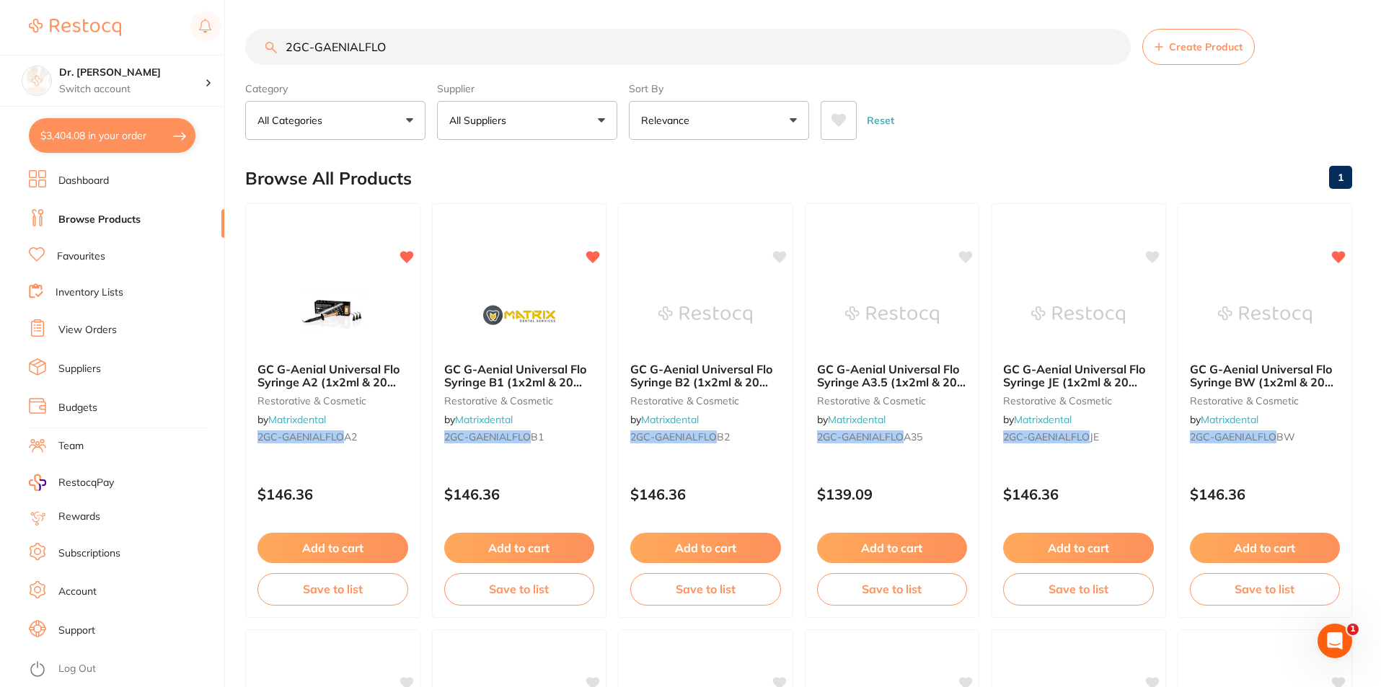
click at [91, 138] on button "$3,404.08 in your order" at bounding box center [112, 135] width 167 height 35
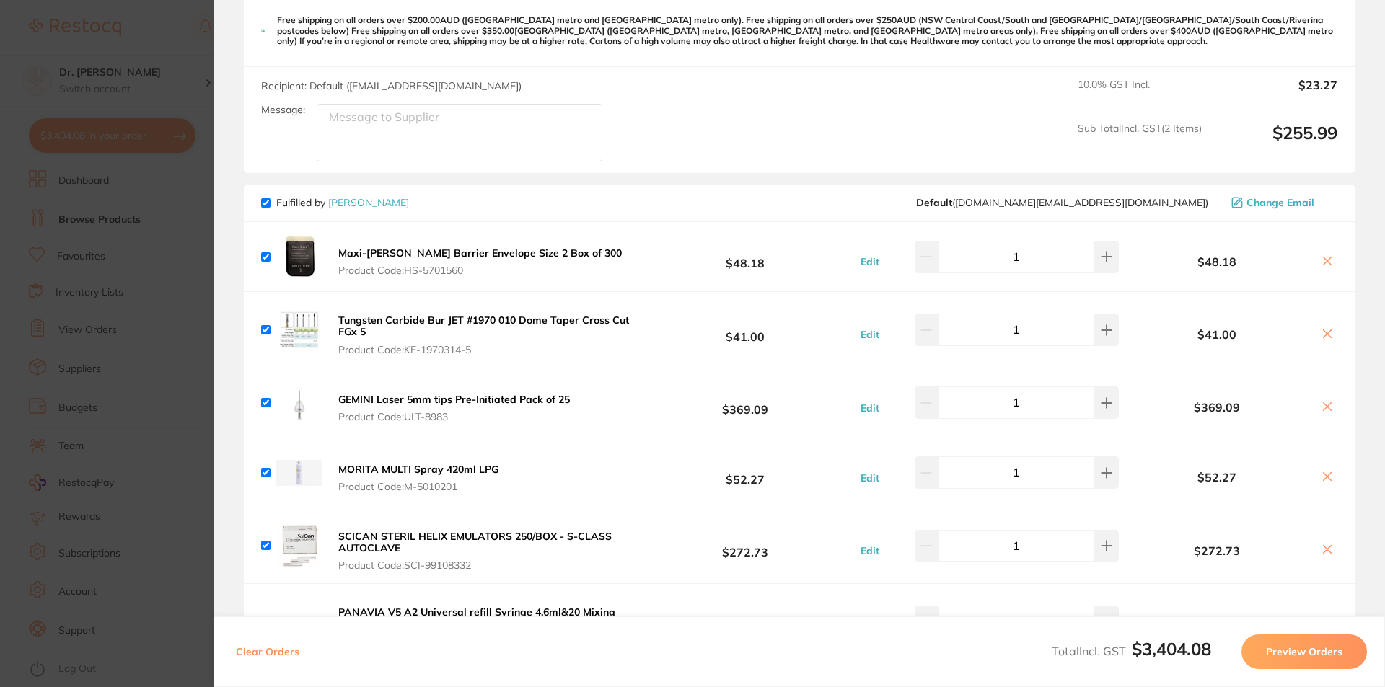
scroll to position [338, 0]
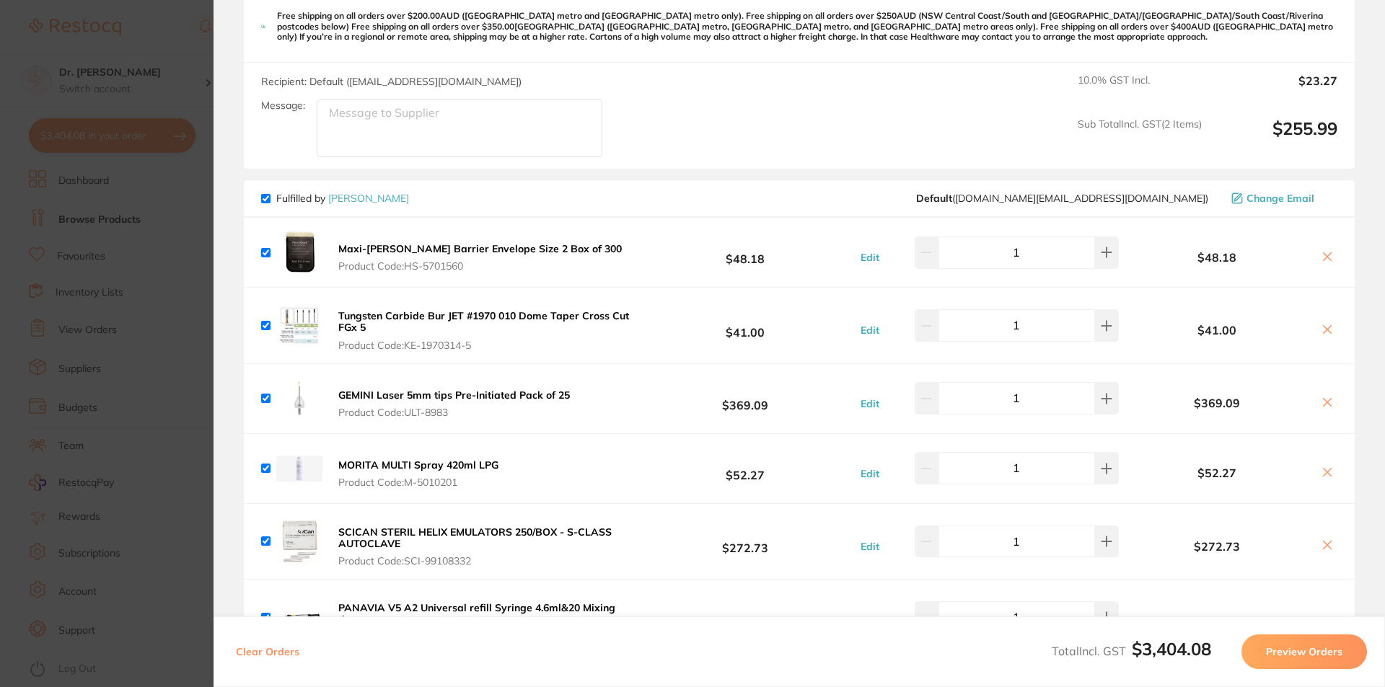
click at [167, 71] on section "Update RRP Set your pre negotiated price for this item. Item Agreed RRP (excl. …" at bounding box center [692, 343] width 1385 height 687
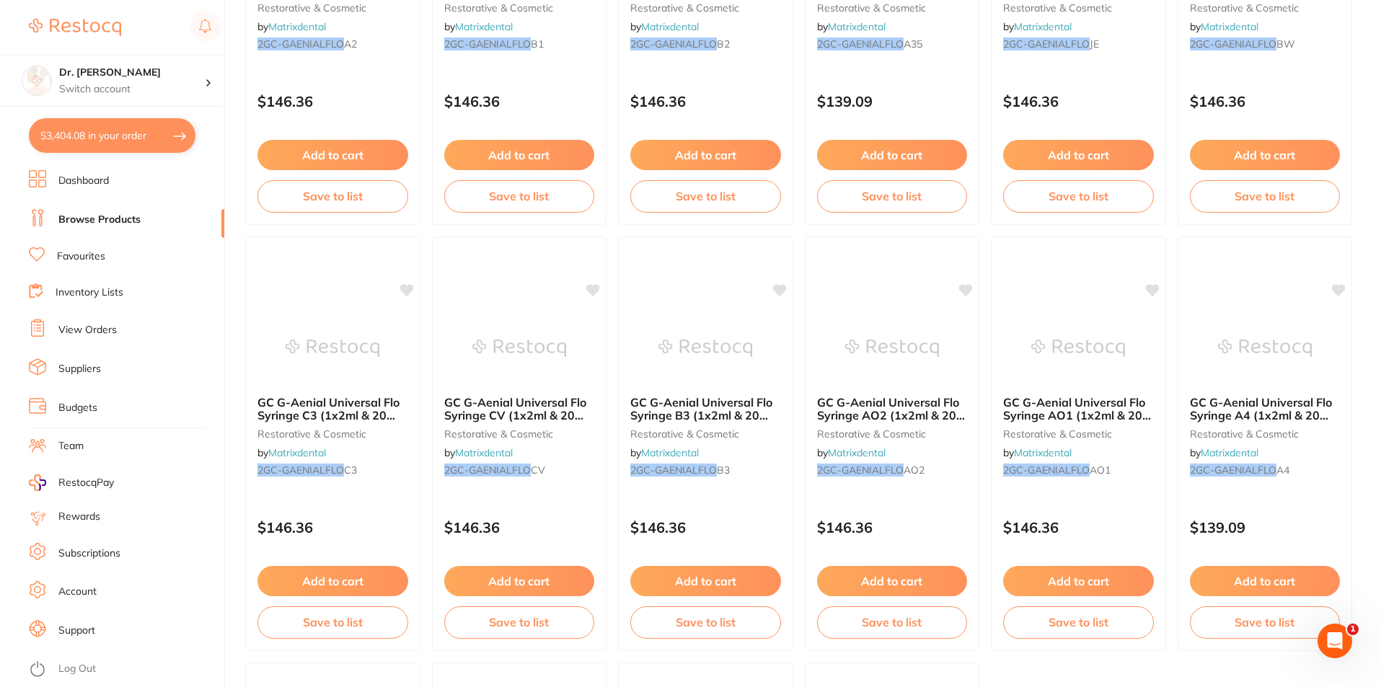
scroll to position [505, 0]
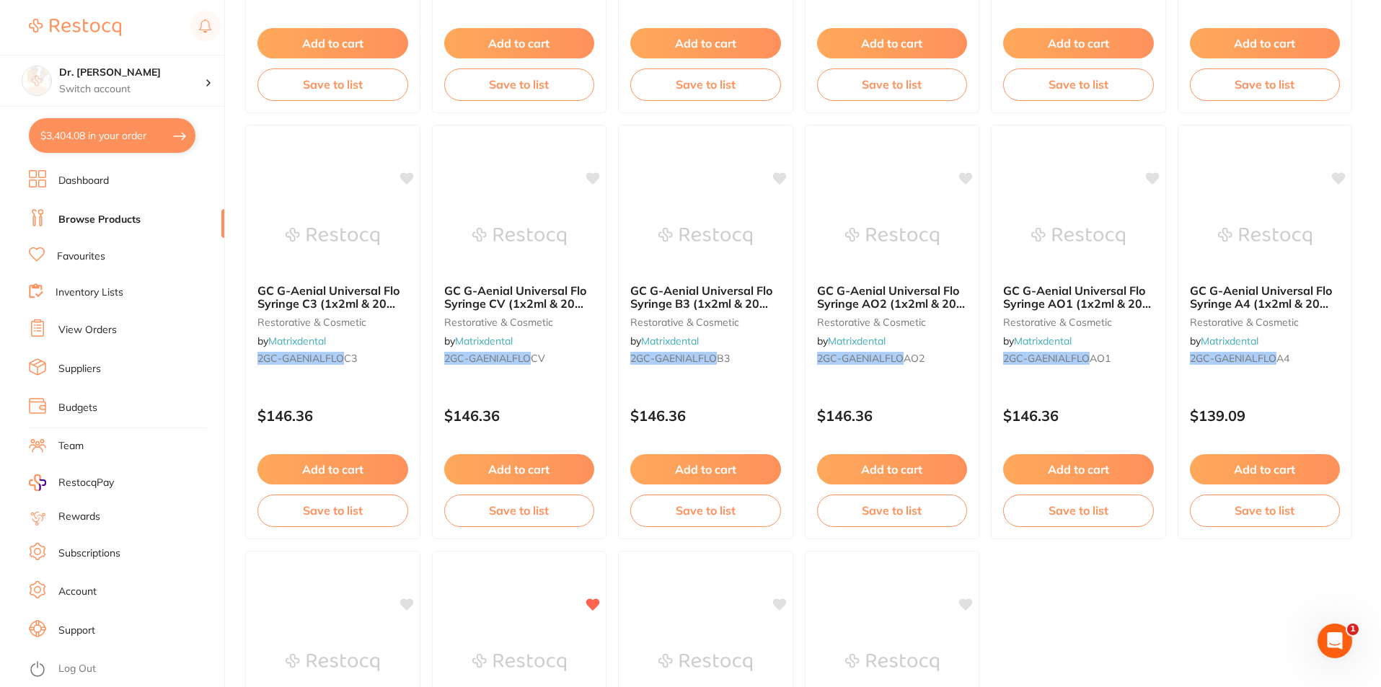
drag, startPoint x: 83, startPoint y: 131, endPoint x: 471, endPoint y: 213, distance: 396.7
click at [82, 131] on button "$3,404.08 in your order" at bounding box center [112, 135] width 167 height 35
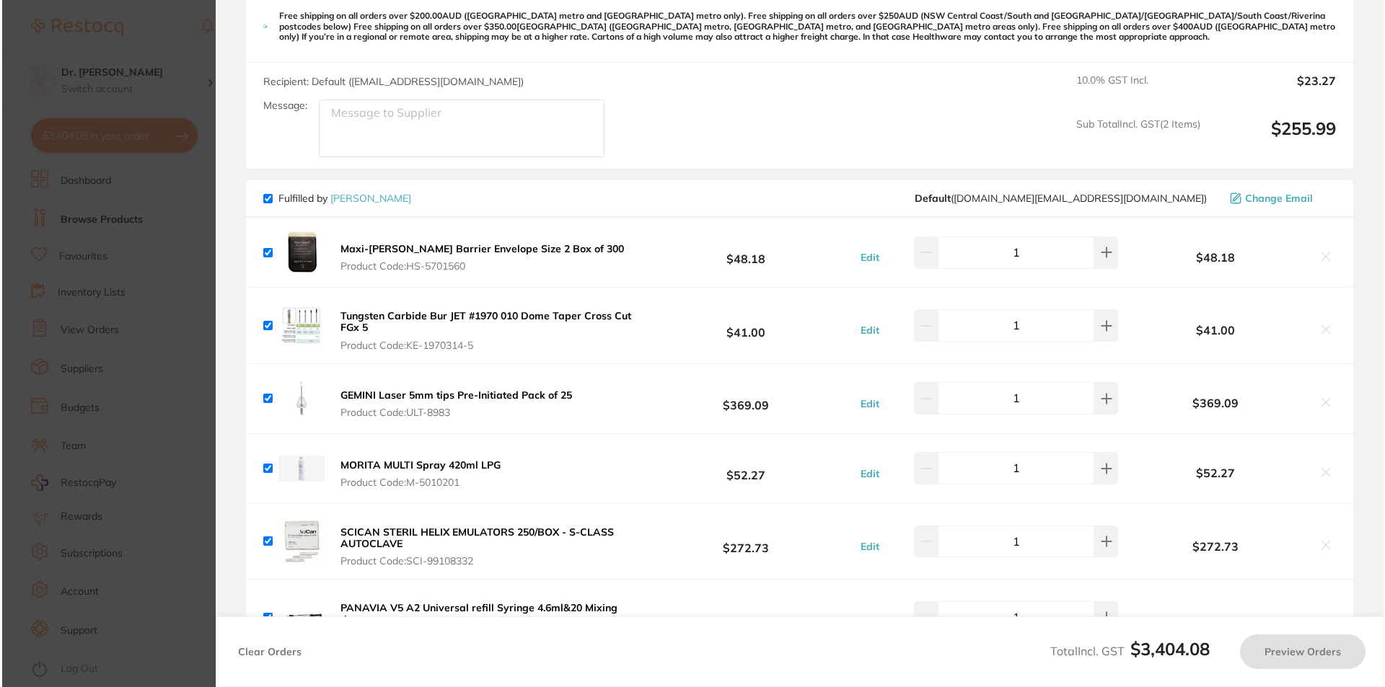
scroll to position [0, 0]
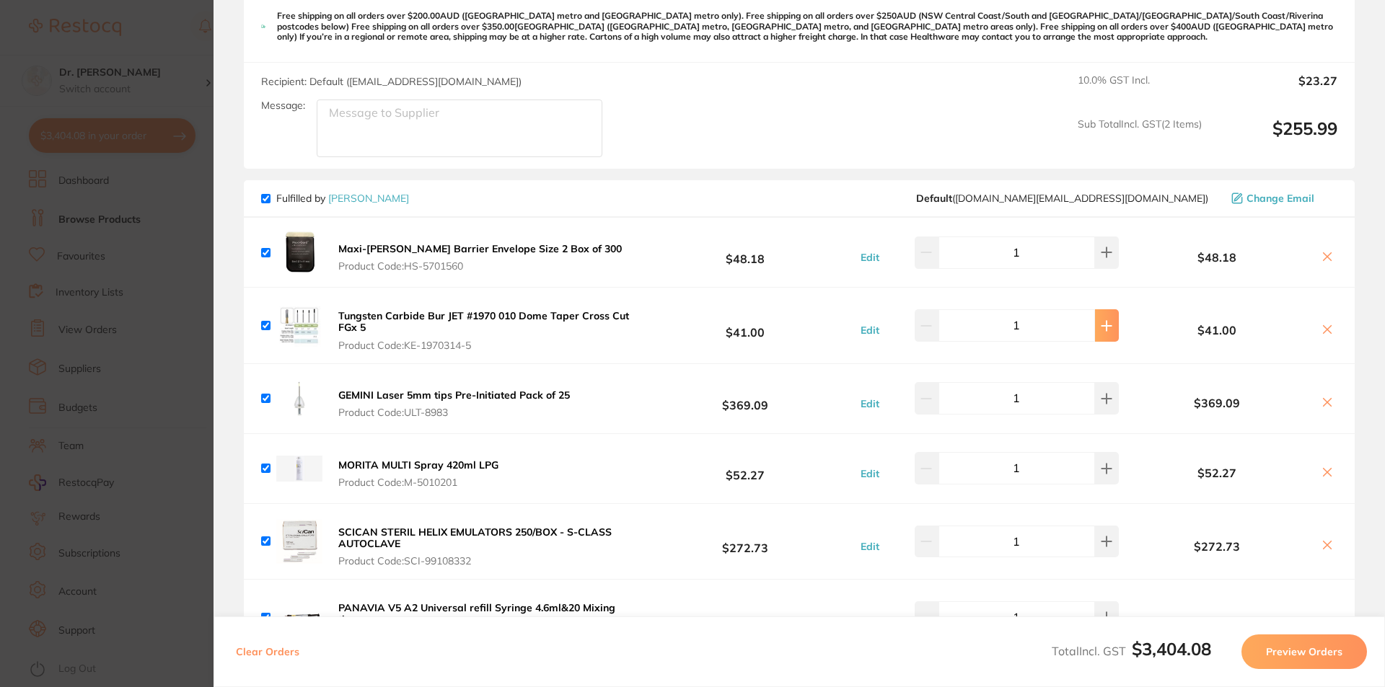
click at [1102, 327] on icon at bounding box center [1106, 325] width 9 height 9
type input "2"
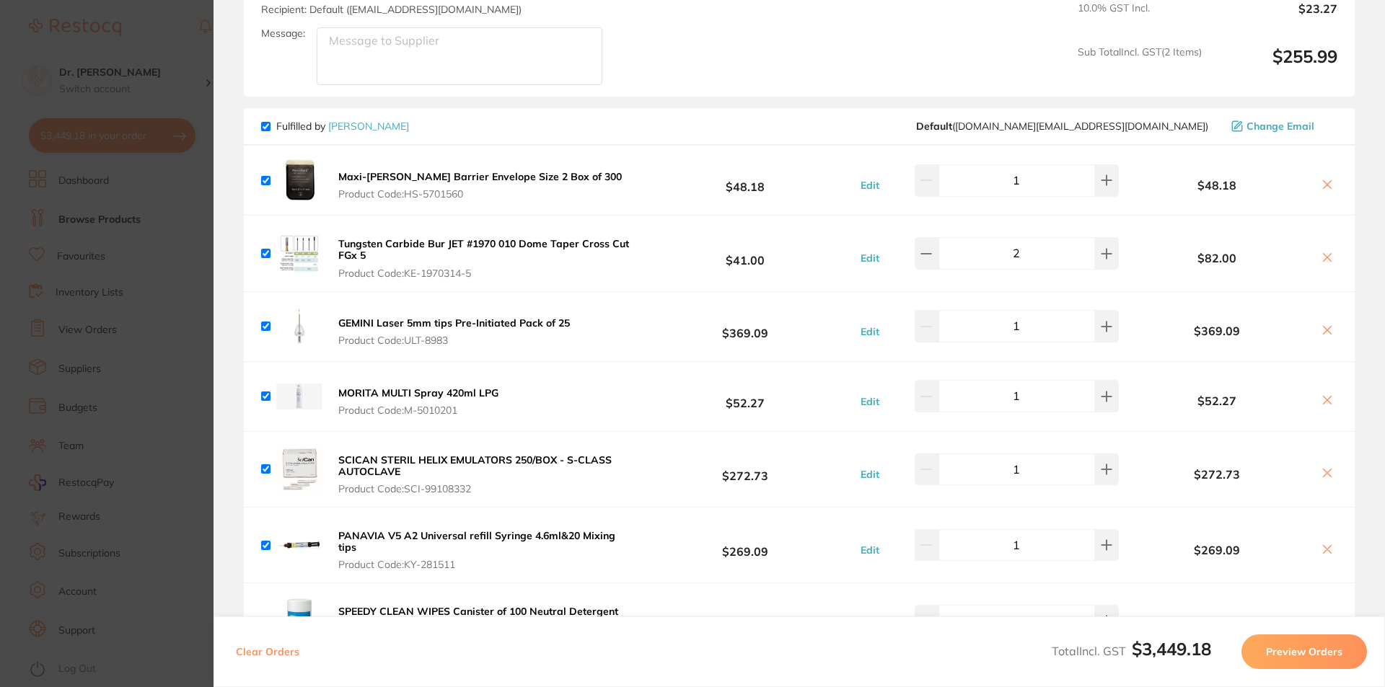
click at [1327, 475] on icon at bounding box center [1327, 473] width 12 height 12
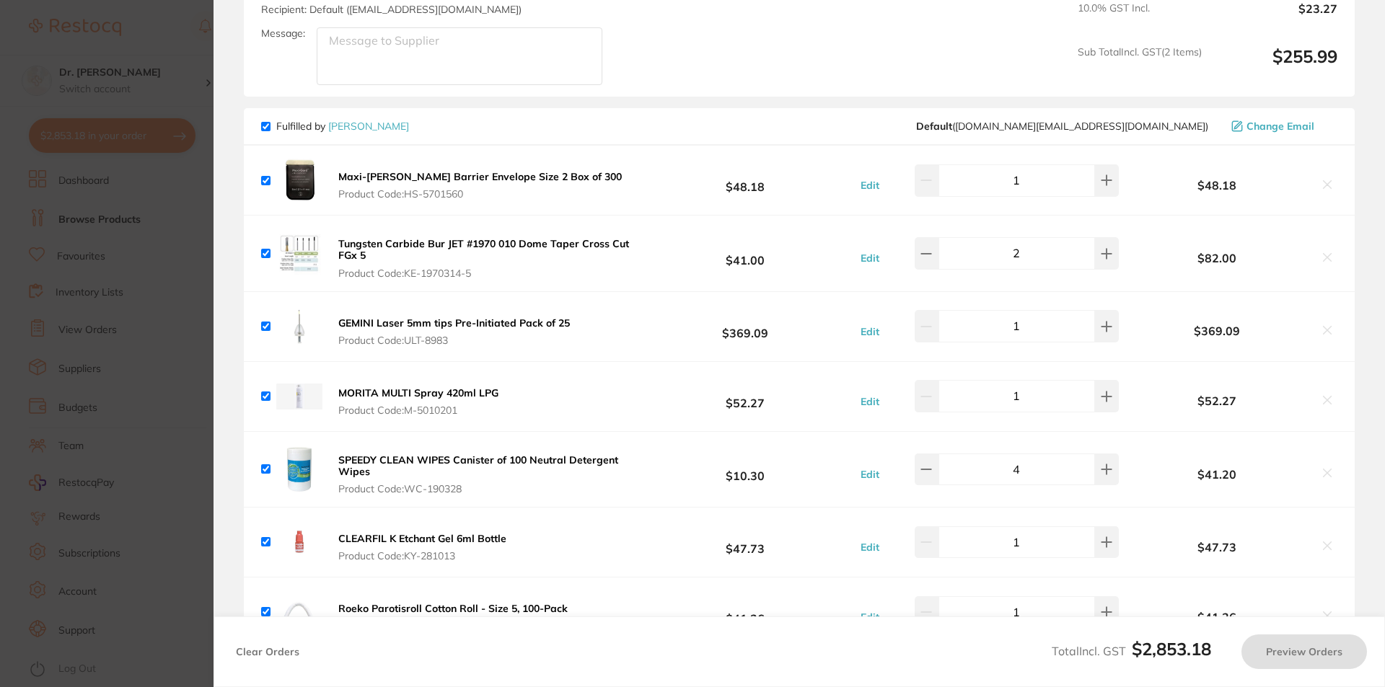
checkbox input "true"
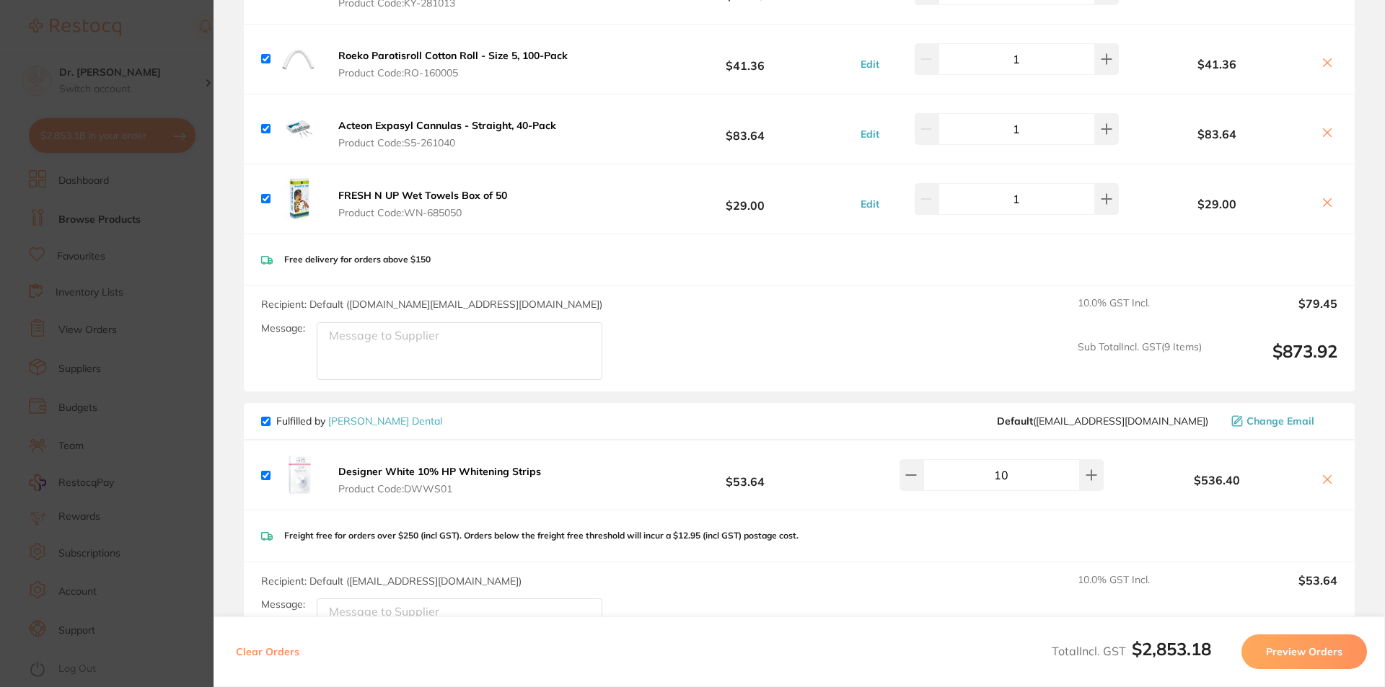
scroll to position [987, 0]
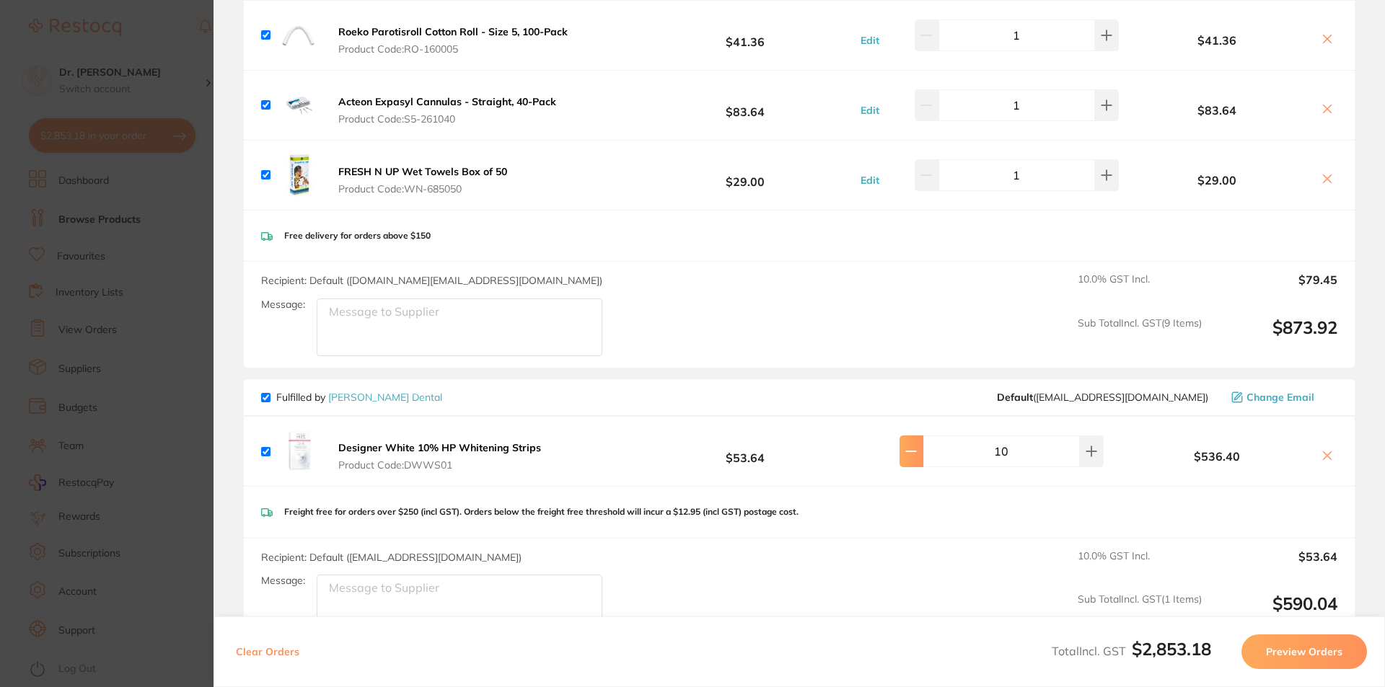
click at [914, 454] on icon at bounding box center [911, 452] width 12 height 12
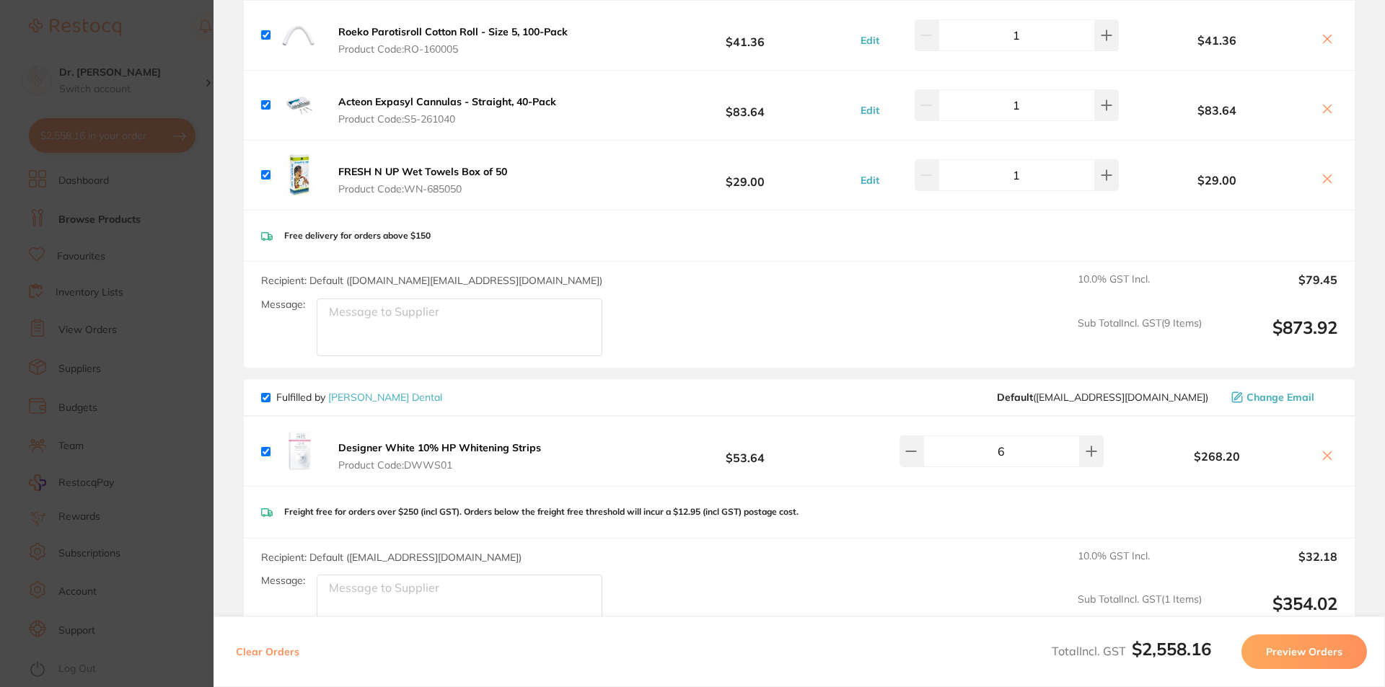
type input "5"
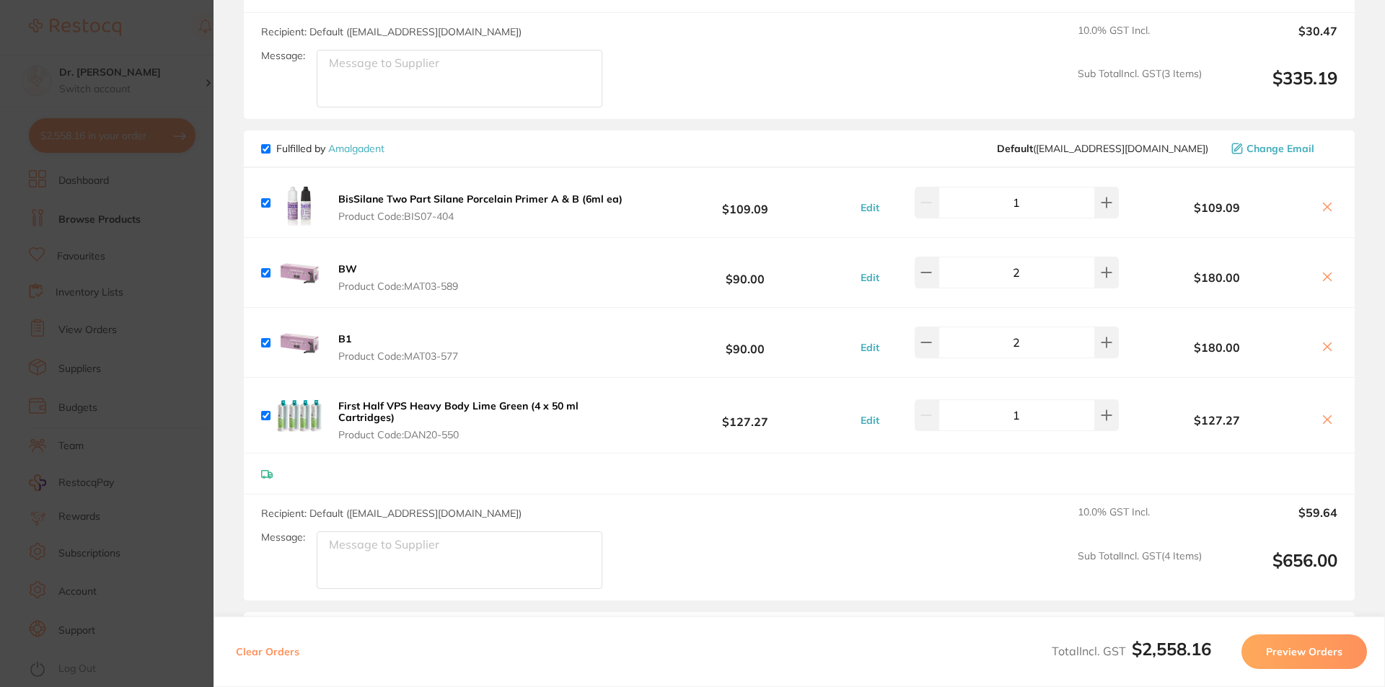
scroll to position [2214, 0]
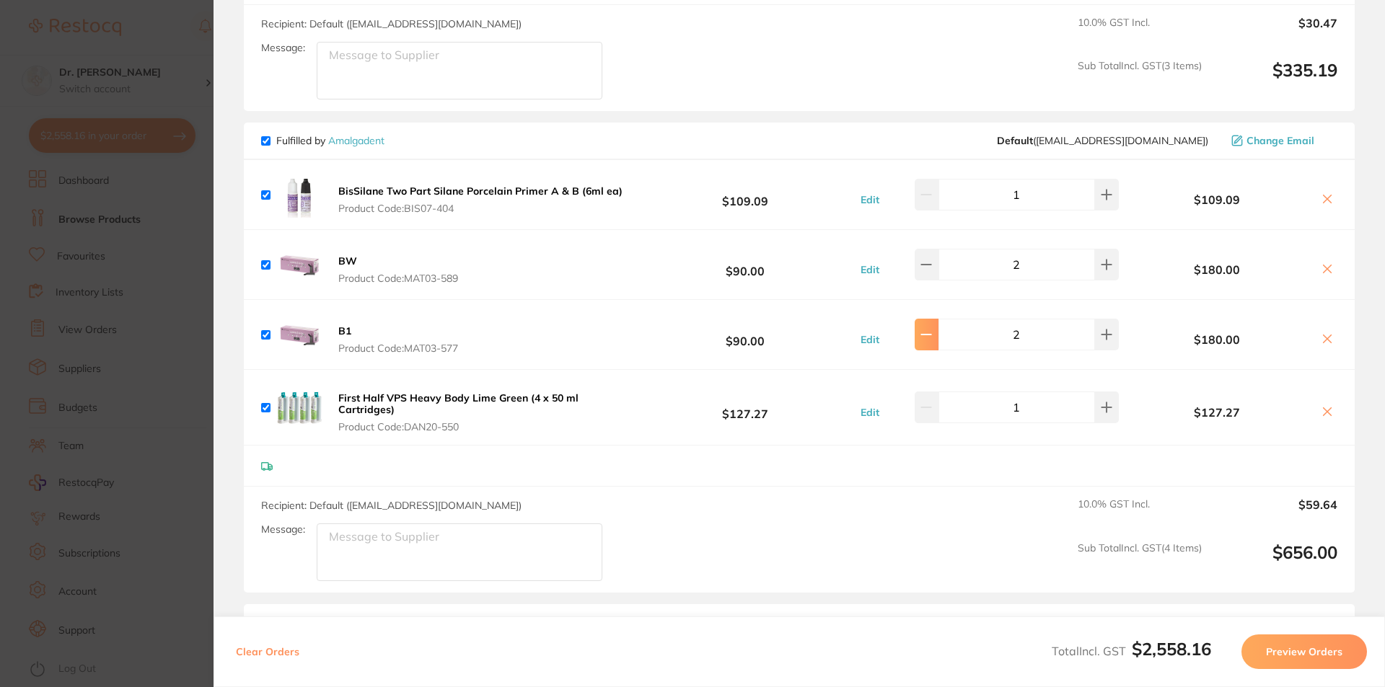
click at [931, 333] on icon at bounding box center [926, 335] width 12 height 12
type input "1"
